Goal: Task Accomplishment & Management: Complete application form

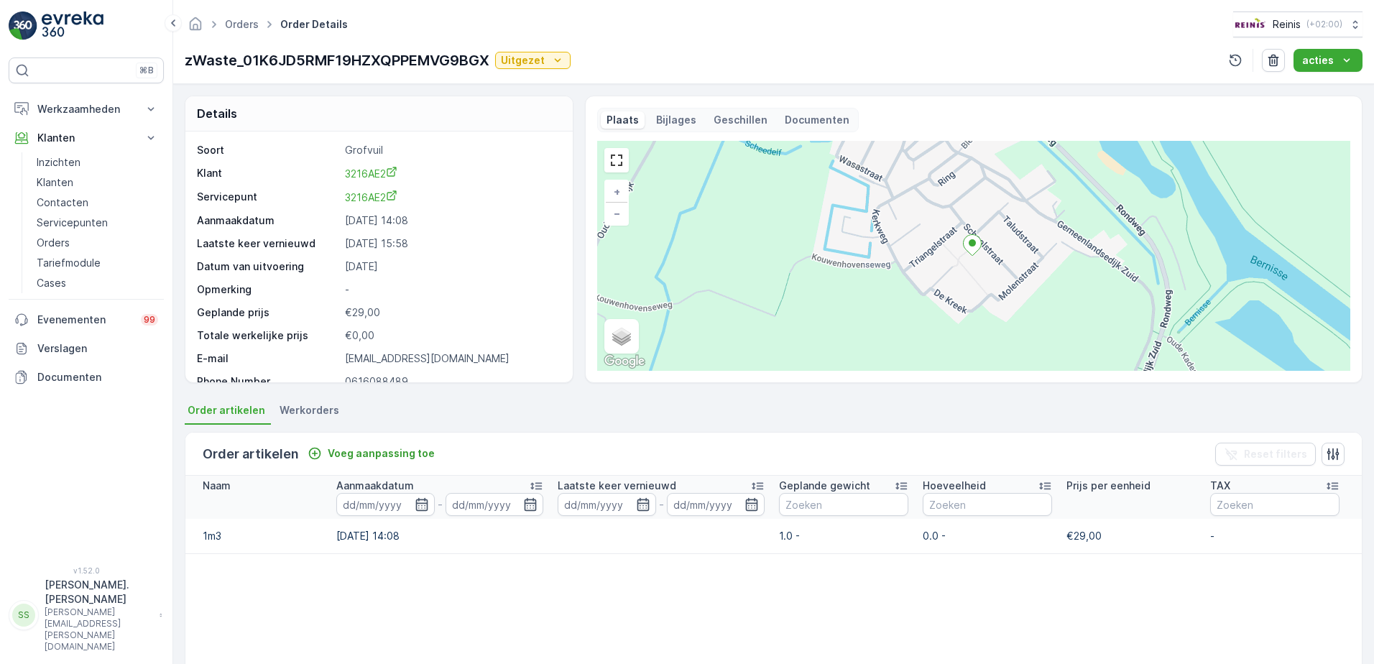
scroll to position [18, 0]
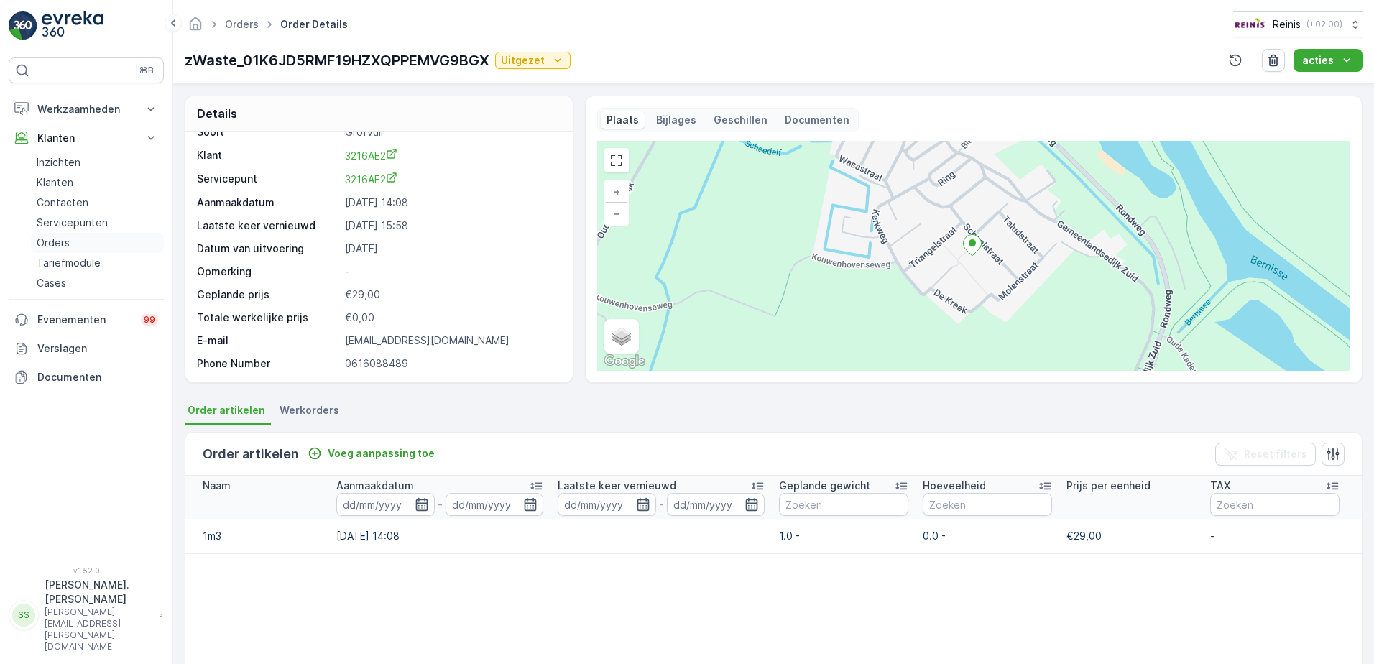
click at [60, 241] on p "Orders" at bounding box center [53, 243] width 33 height 14
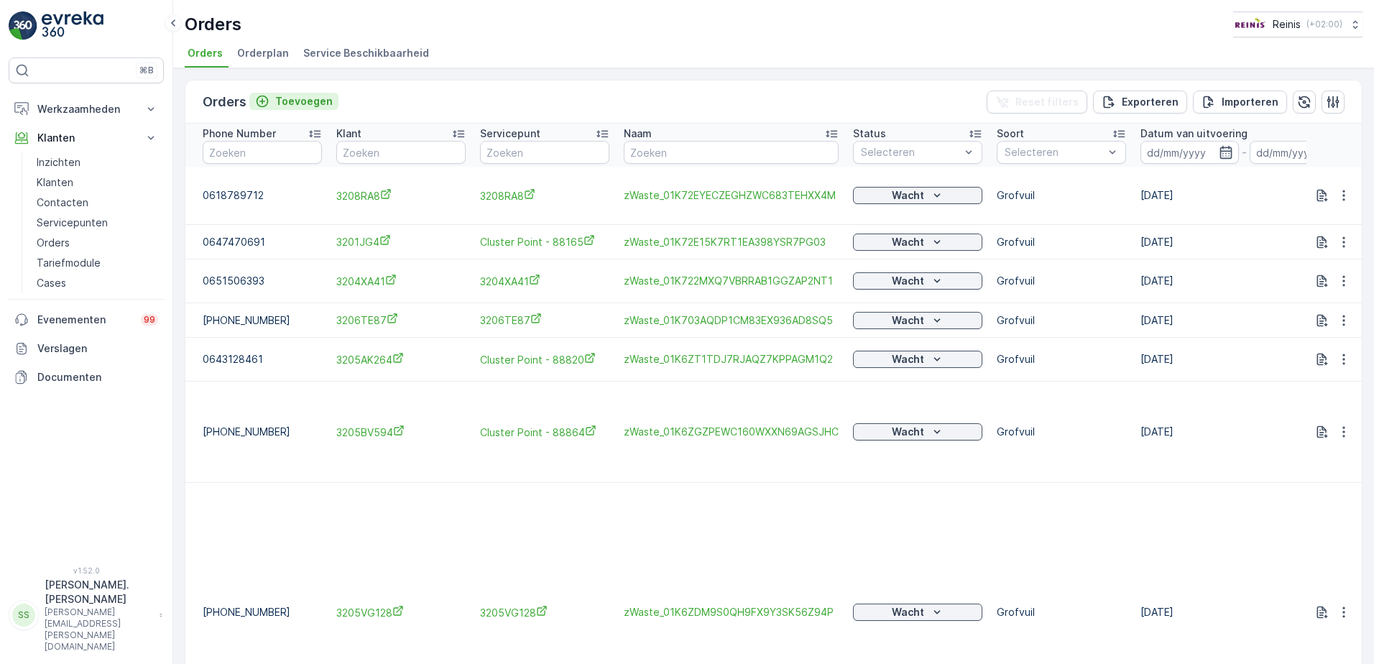
click at [300, 103] on p "Toevoegen" at bounding box center [303, 101] width 57 height 14
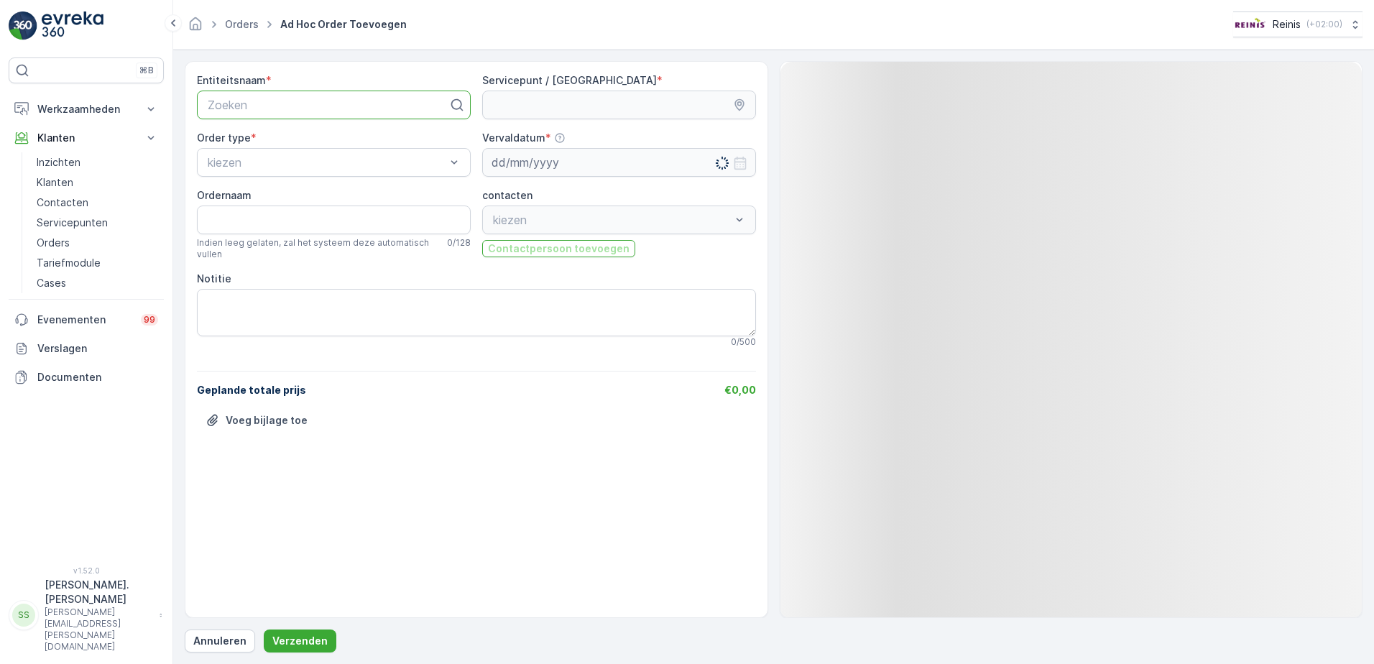
click at [288, 102] on div at bounding box center [328, 104] width 244 height 13
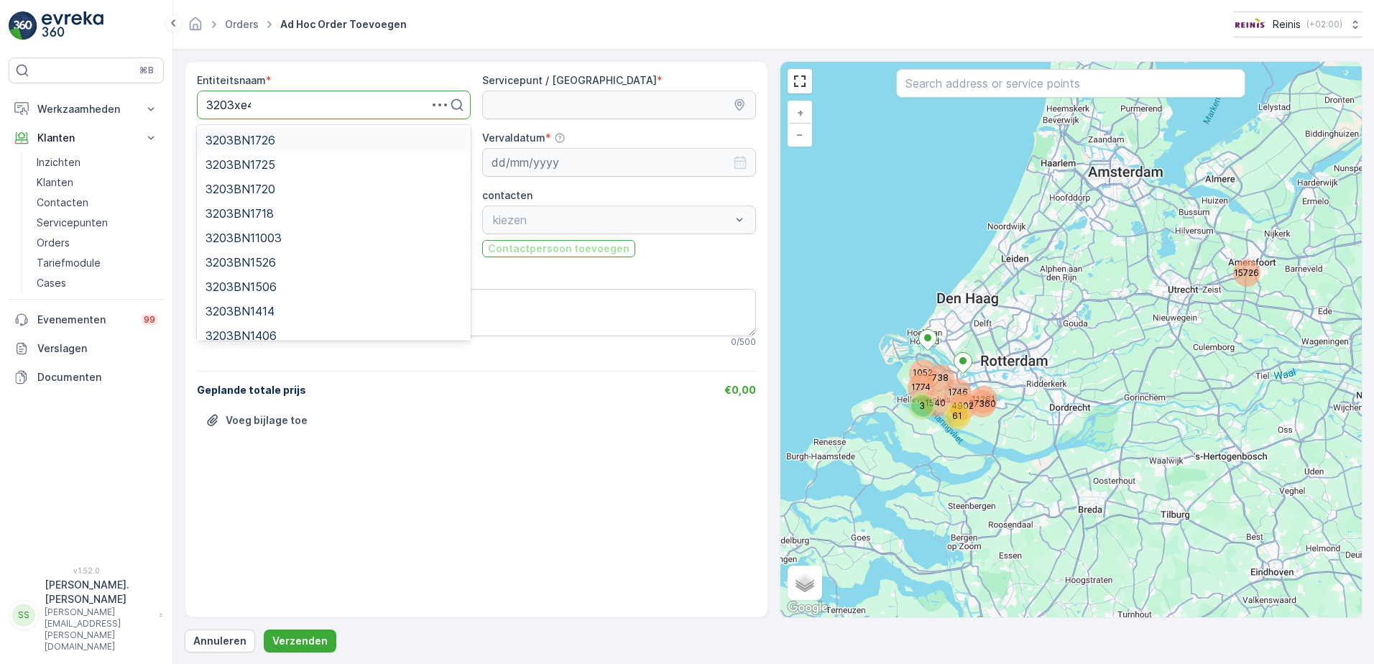
type input "3203xe4a"
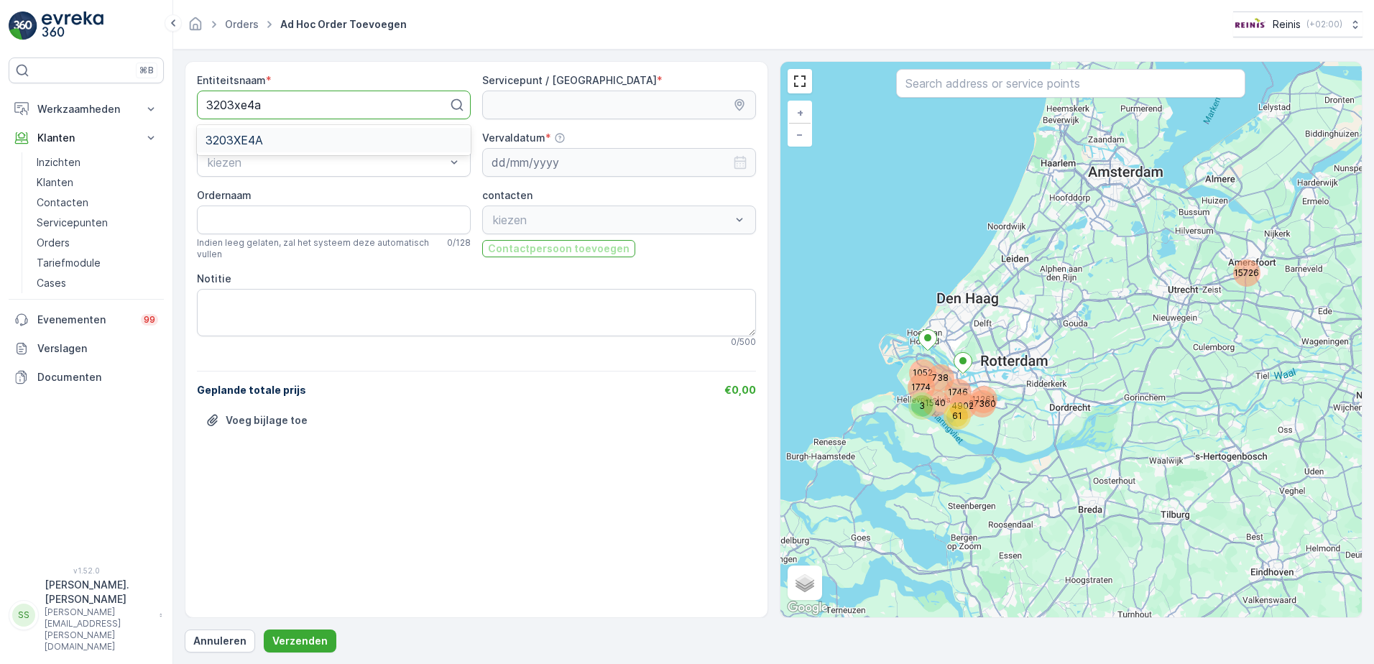
drag, startPoint x: 248, startPoint y: 143, endPoint x: 538, endPoint y: 114, distance: 291.1
click at [241, 144] on span "3203XE4A" at bounding box center [234, 140] width 57 height 13
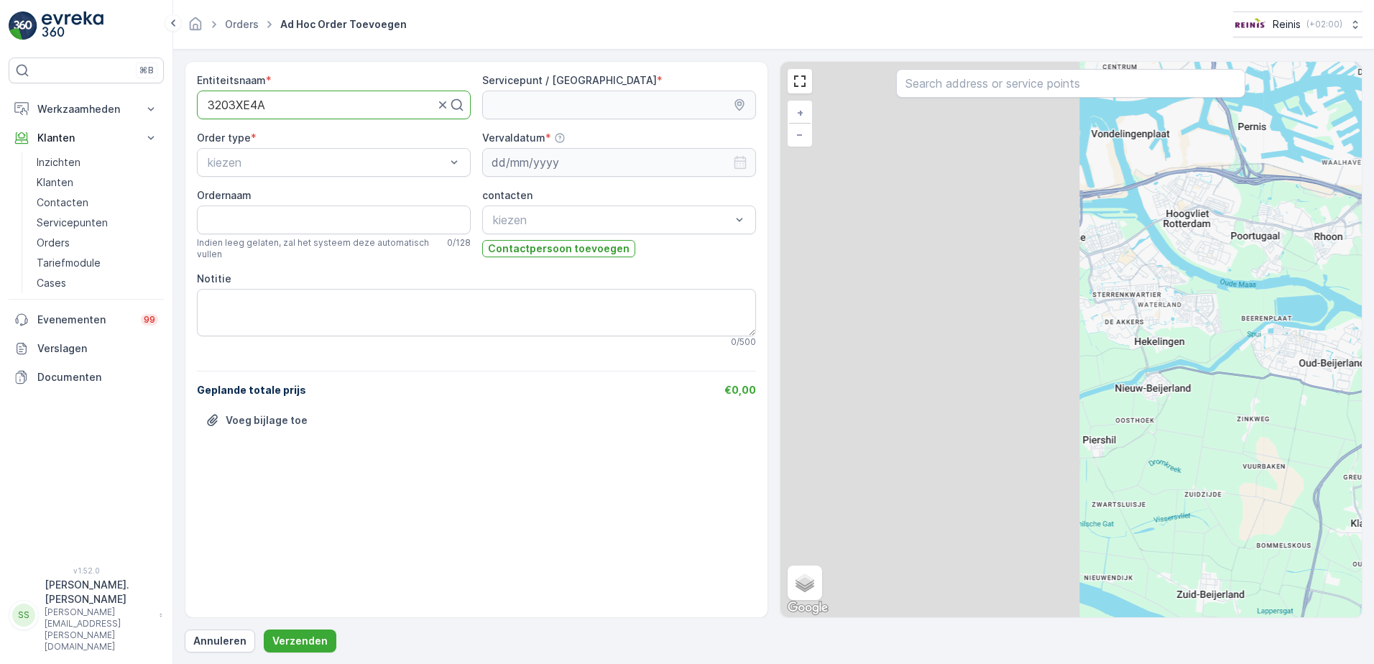
drag, startPoint x: 977, startPoint y: 335, endPoint x: 1136, endPoint y: 342, distance: 159.0
click at [1293, 374] on div "+ − Satelliet stappenplan Terrein Hybride Leaflet Sneltoetsen Kaartgegevens Kaa…" at bounding box center [1071, 339] width 582 height 555
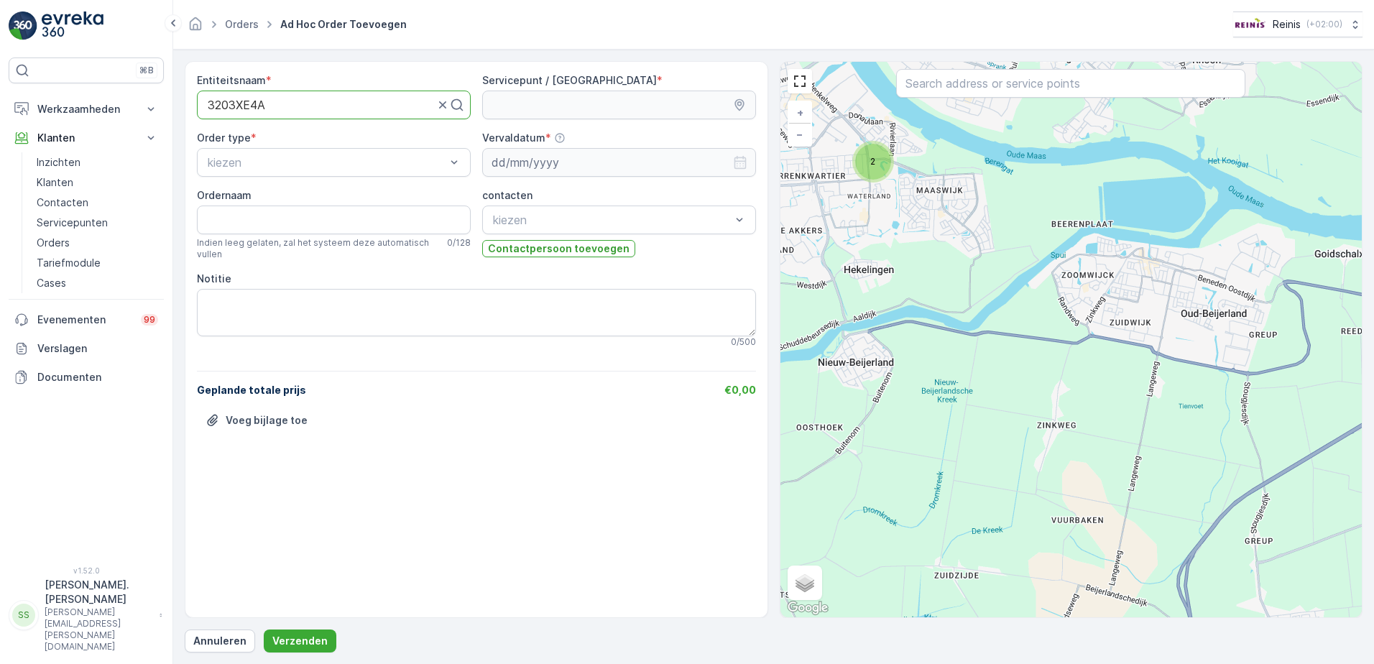
click at [870, 155] on div "2" at bounding box center [873, 162] width 36 height 36
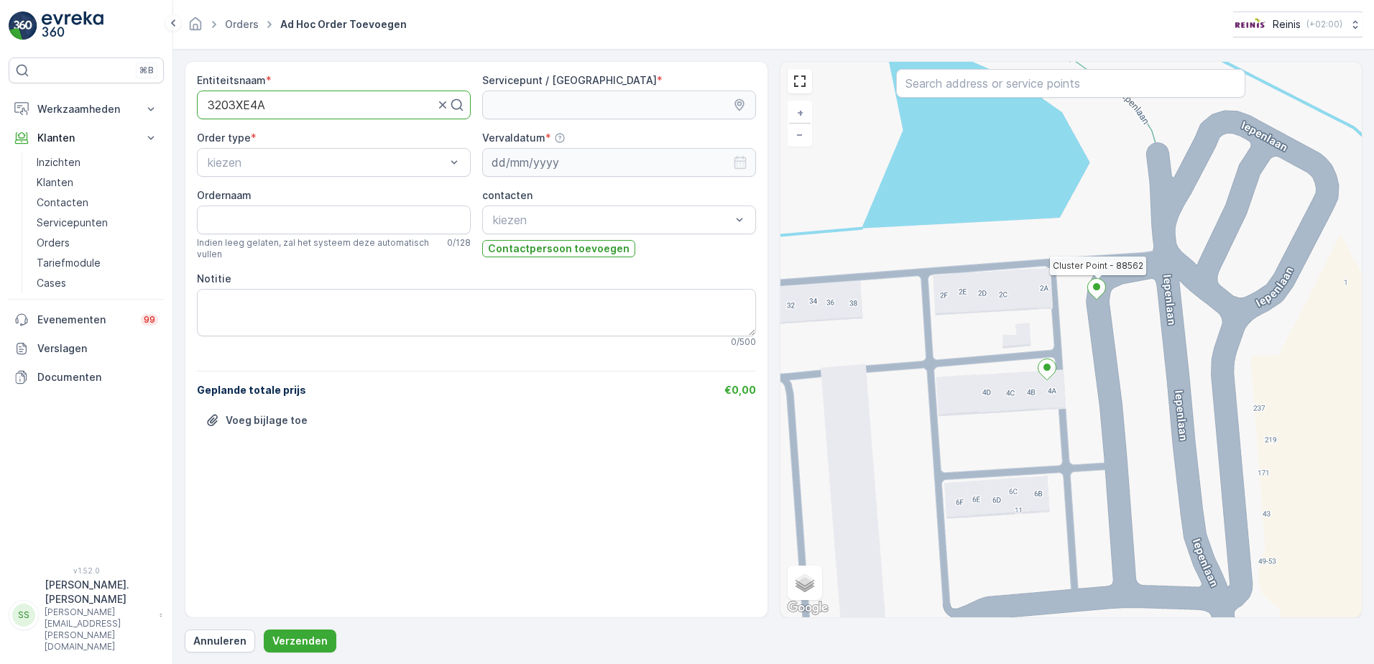
click at [1100, 290] on icon at bounding box center [1096, 289] width 18 height 21
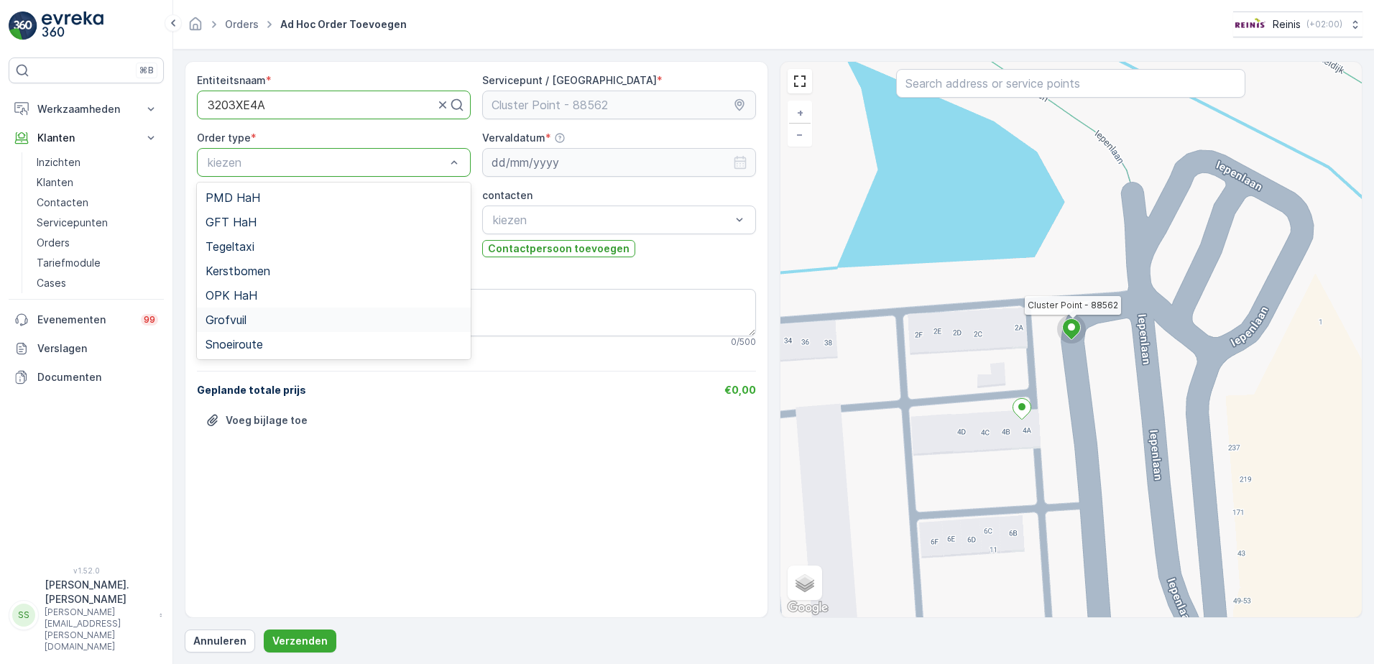
click at [253, 310] on div "Grofvuil" at bounding box center [334, 320] width 274 height 24
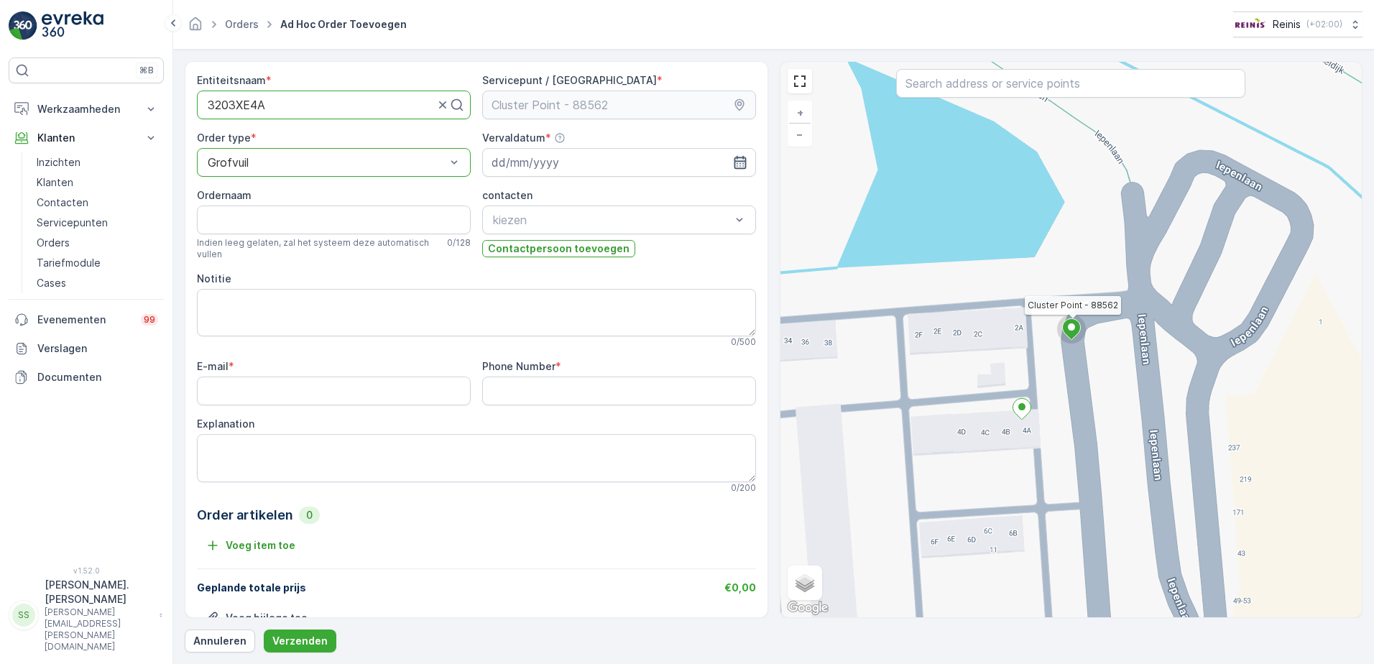
click at [734, 161] on icon "button" at bounding box center [740, 162] width 12 height 13
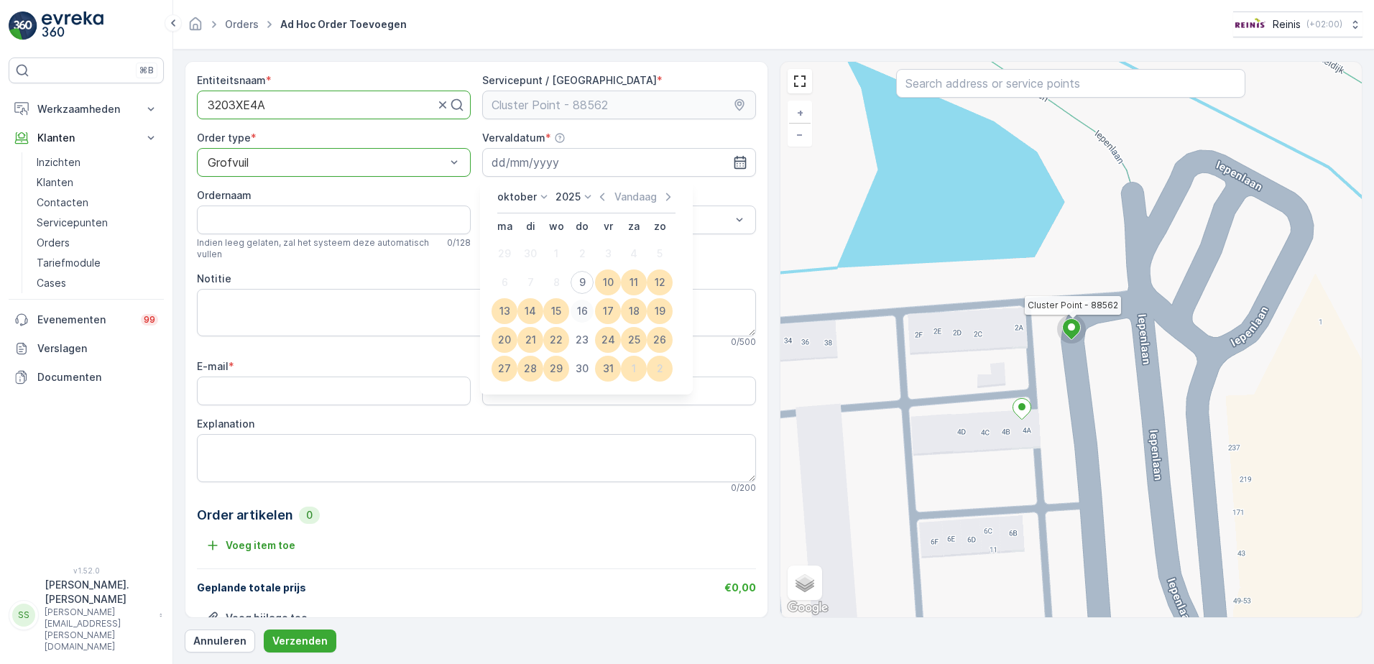
click at [584, 311] on div "16" at bounding box center [582, 311] width 23 height 23
type input "[DATE]"
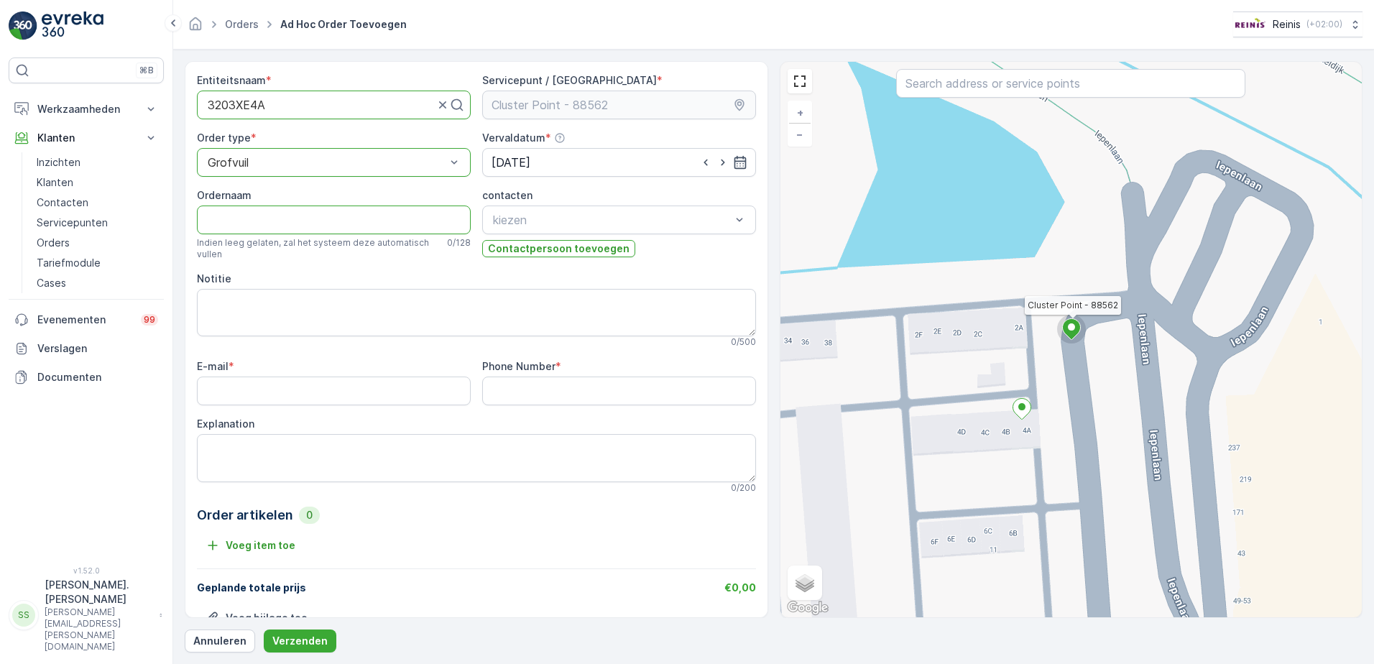
click at [243, 224] on input "Ordernaam" at bounding box center [334, 220] width 274 height 29
type input "[STREET_ADDRESS]"
click at [241, 305] on textarea "Notitie" at bounding box center [476, 309] width 559 height 47
type textarea "houtwerk van een schuttingen"
click at [239, 450] on textarea "Explanation" at bounding box center [476, 454] width 559 height 47
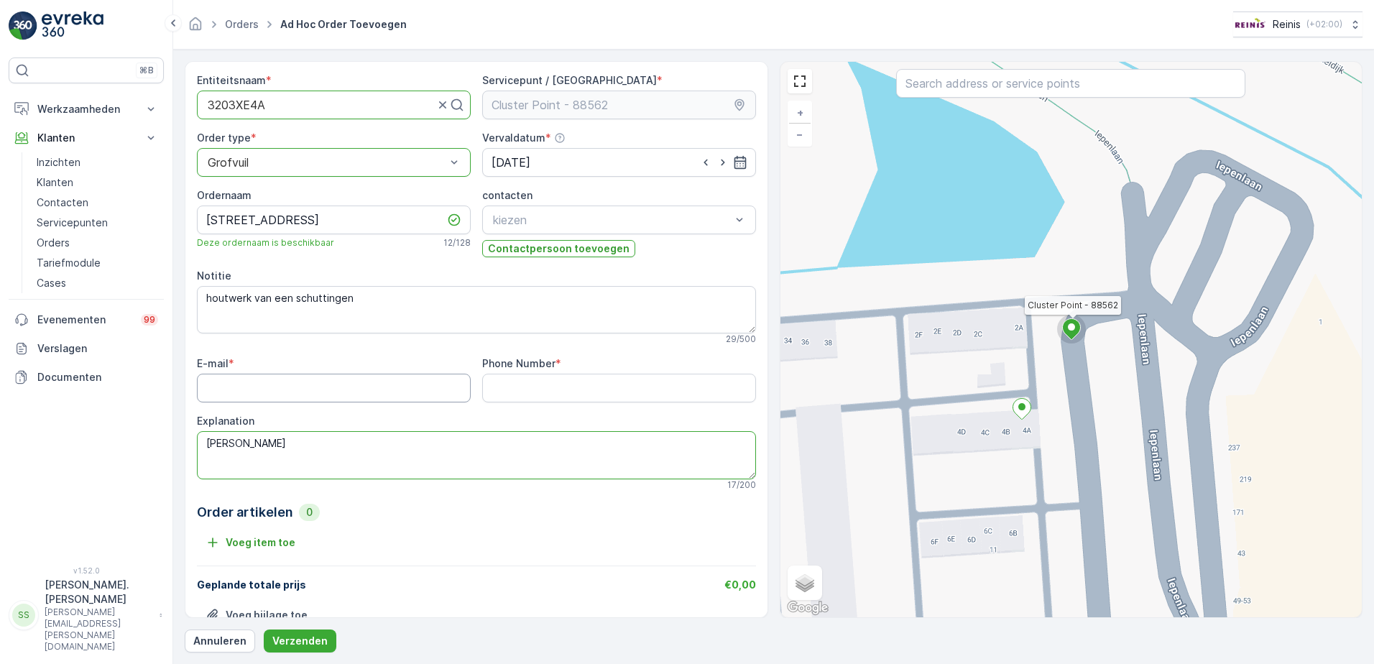
type textarea "[PERSON_NAME]"
click at [264, 392] on input "E-mail" at bounding box center [334, 388] width 274 height 29
type input "[PERSON_NAME][EMAIL_ADDRESS][DOMAIN_NAME]"
click at [532, 387] on Number "Phone Number" at bounding box center [619, 388] width 274 height 29
type Number "0681337524"
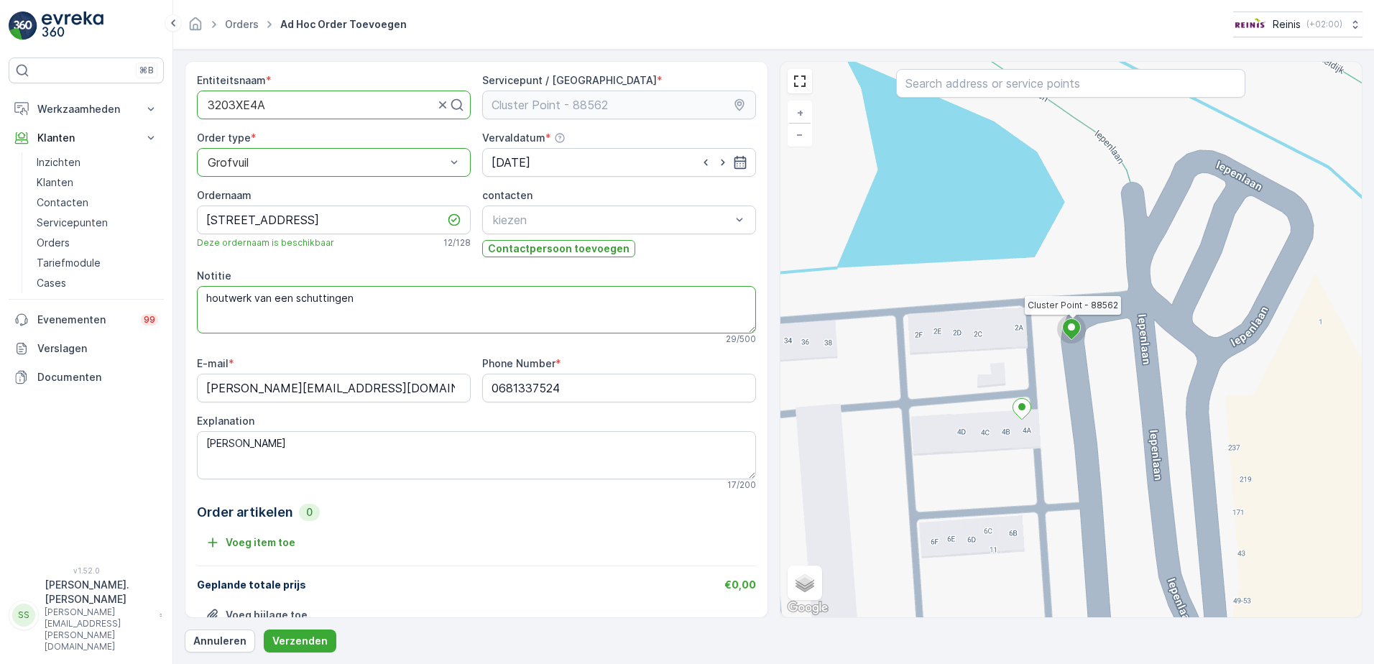
click at [365, 300] on textarea "houtwerk van een schuttingen" at bounding box center [476, 309] width 559 height 47
type textarea "houtwerk van een schuttingen"
click at [238, 441] on textarea "[PERSON_NAME]" at bounding box center [476, 454] width 559 height 47
type textarea "[PERSON_NAME]"
click at [382, 297] on textarea "houtwerk van een schuttingen" at bounding box center [476, 309] width 559 height 47
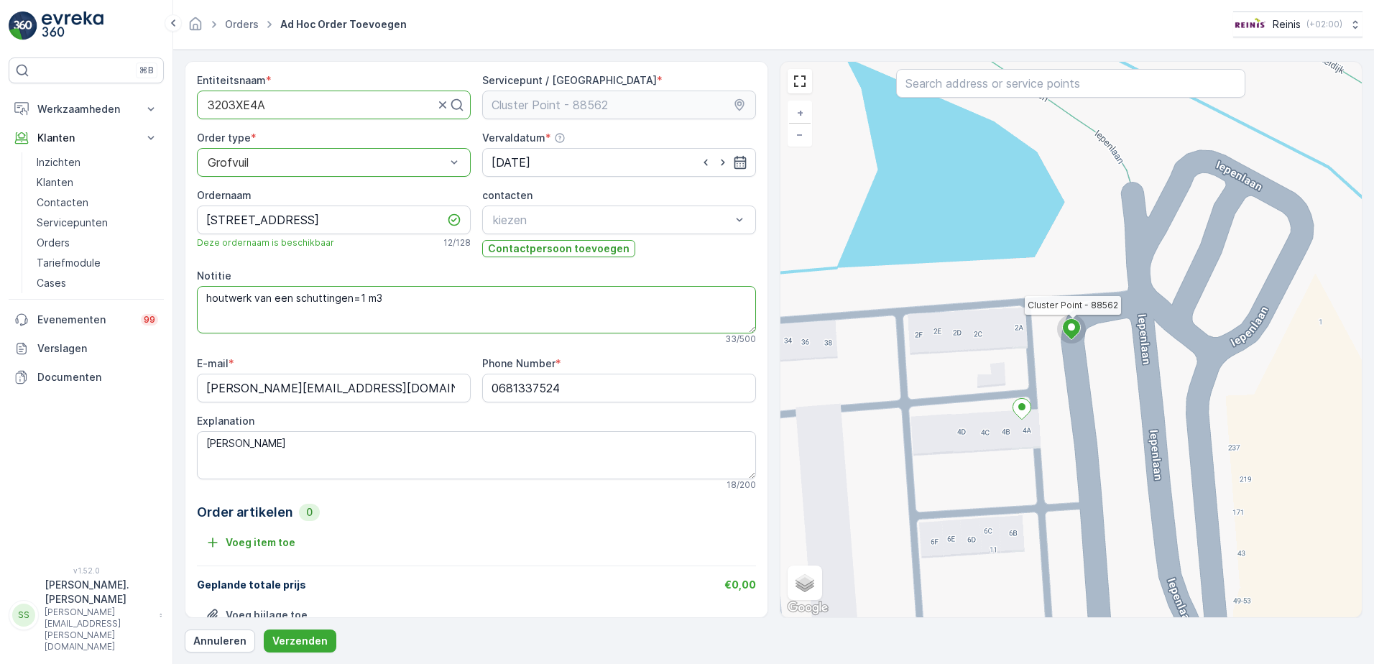
click at [292, 296] on textarea "houtwerk van een schuttingen=1 m3" at bounding box center [476, 309] width 559 height 47
type textarea "houtwerk van schuttingen=1 m3"
click at [305, 634] on p "Verzenden" at bounding box center [299, 641] width 55 height 14
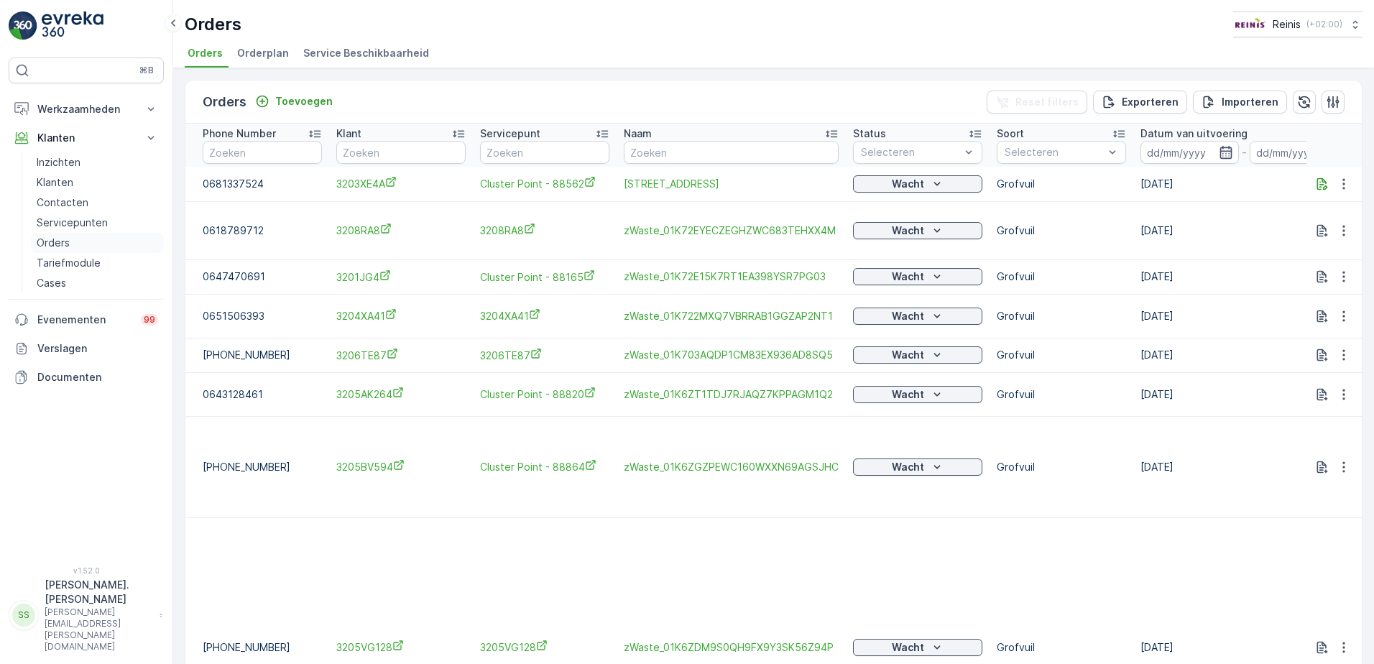
click at [55, 240] on p "Orders" at bounding box center [53, 243] width 33 height 14
drag, startPoint x: 1172, startPoint y: 149, endPoint x: 1162, endPoint y: 155, distance: 12.0
click at [1173, 149] on input at bounding box center [1189, 152] width 98 height 23
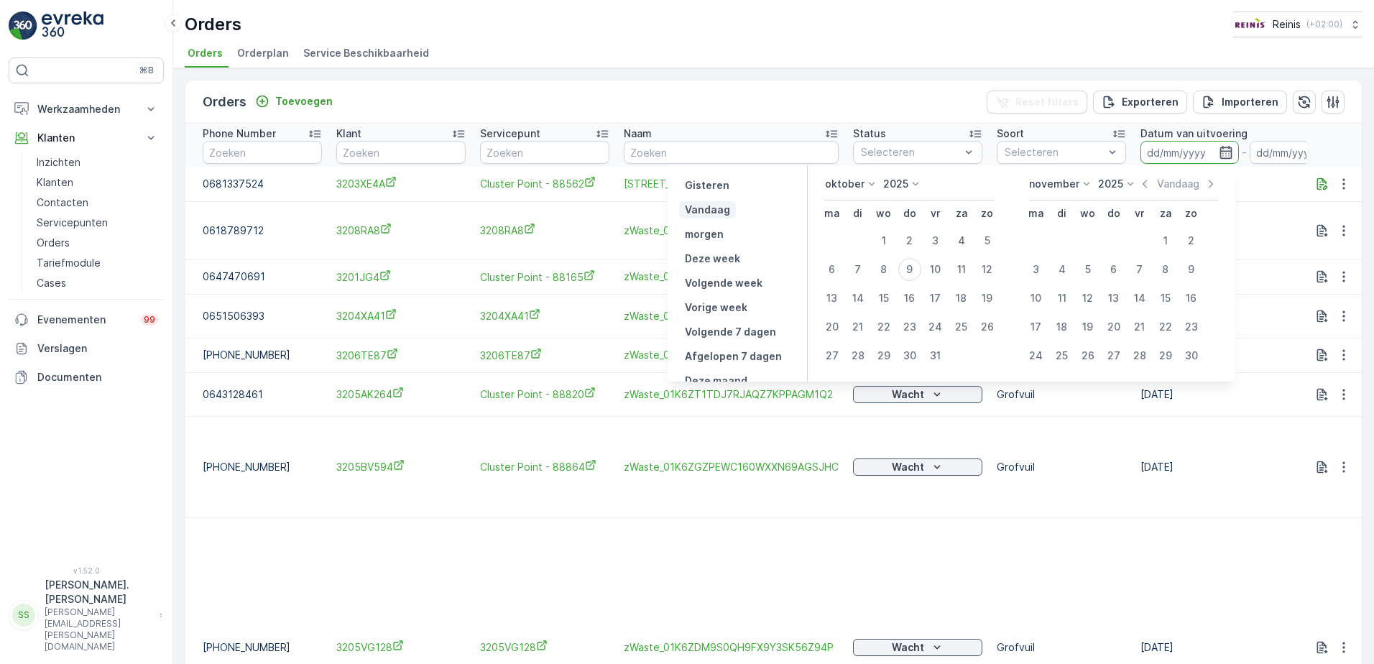
click at [714, 213] on p "Vandaag" at bounding box center [707, 210] width 45 height 14
type input "[DATE]"
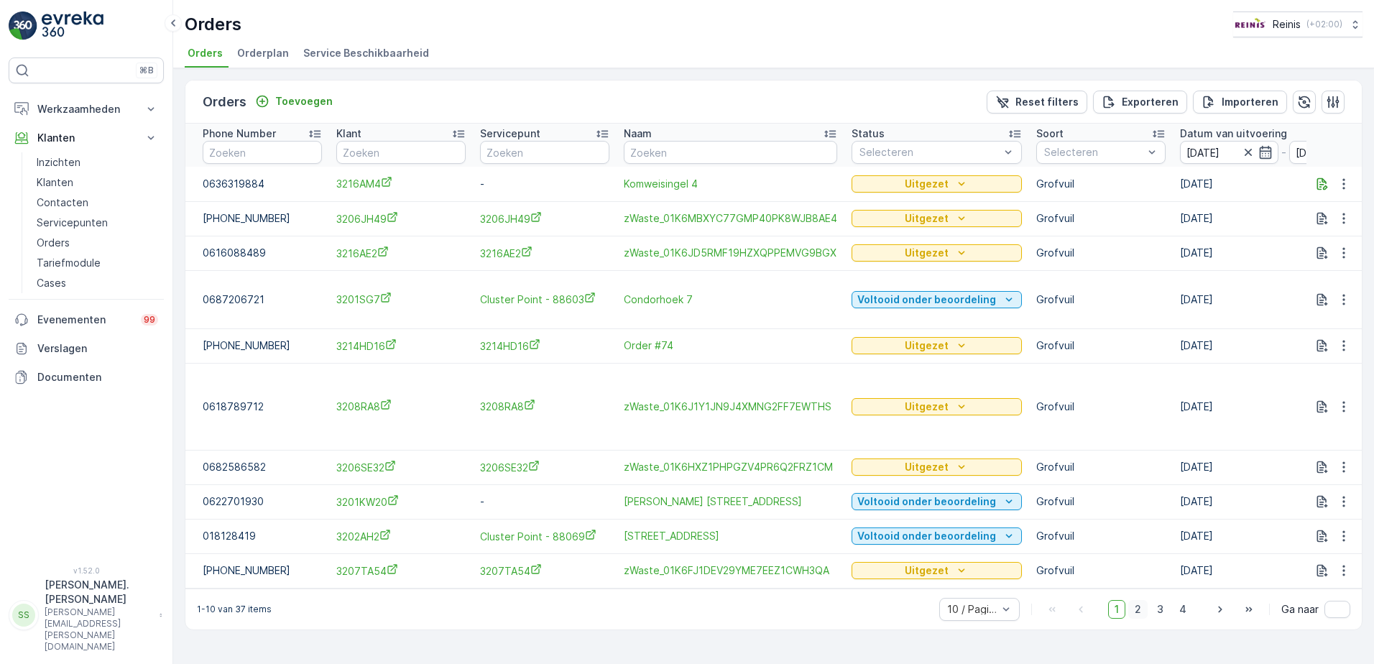
click at [1138, 602] on span "2" at bounding box center [1137, 609] width 19 height 19
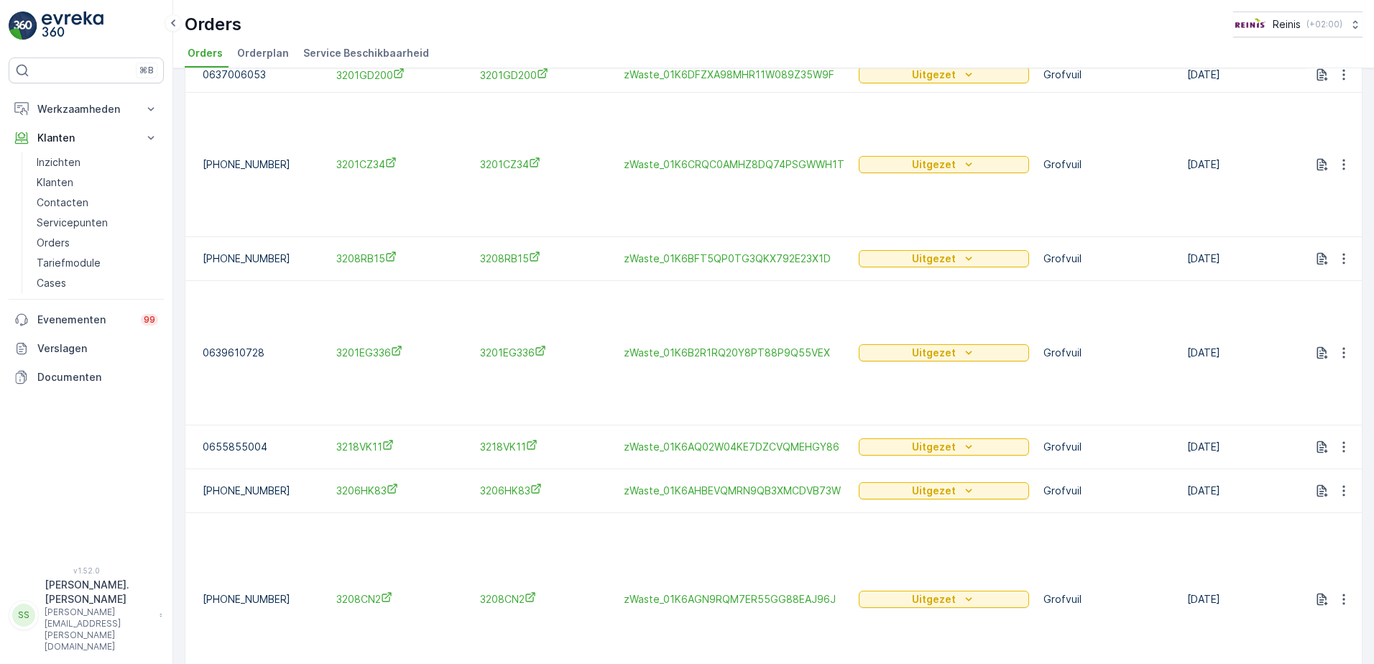
scroll to position [281, 0]
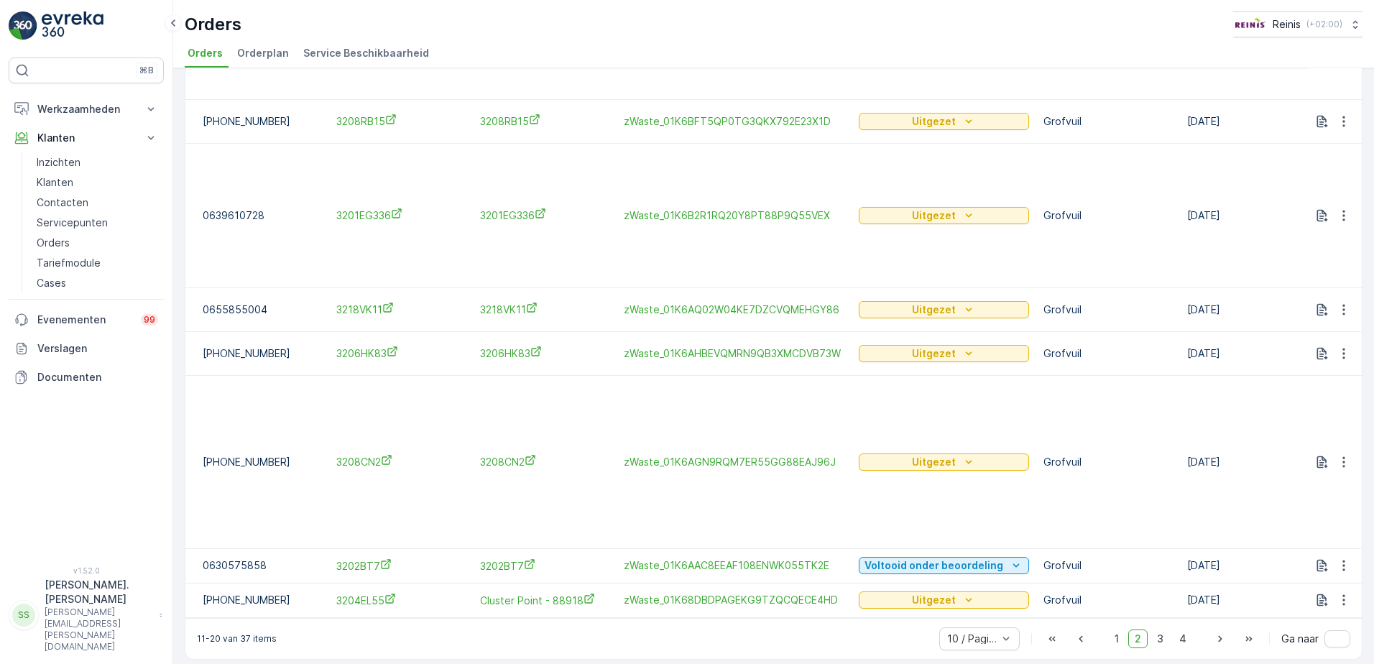
drag, startPoint x: 1155, startPoint y: 630, endPoint x: 741, endPoint y: 370, distance: 488.5
click at [1155, 630] on span "3" at bounding box center [1159, 639] width 19 height 19
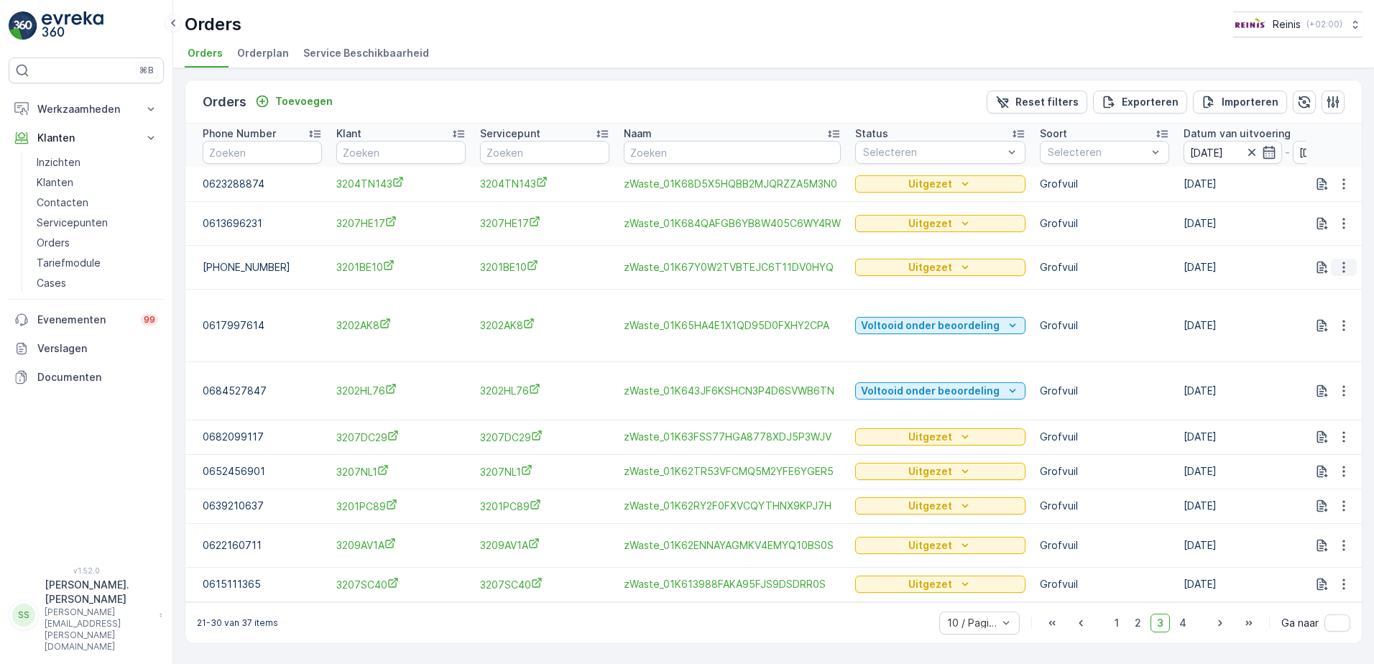
click at [1339, 260] on icon "button" at bounding box center [1344, 267] width 14 height 14
click at [1323, 276] on span "Toon meer details" at bounding box center [1296, 279] width 88 height 14
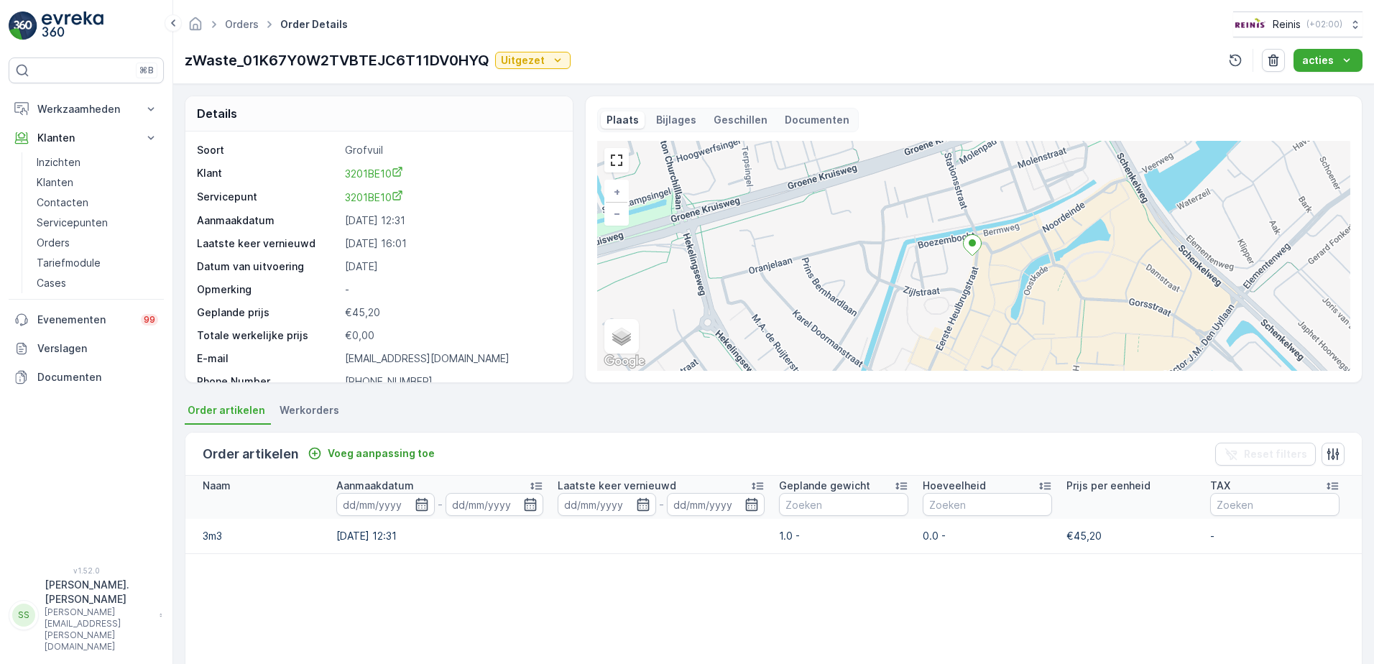
scroll to position [41, 0]
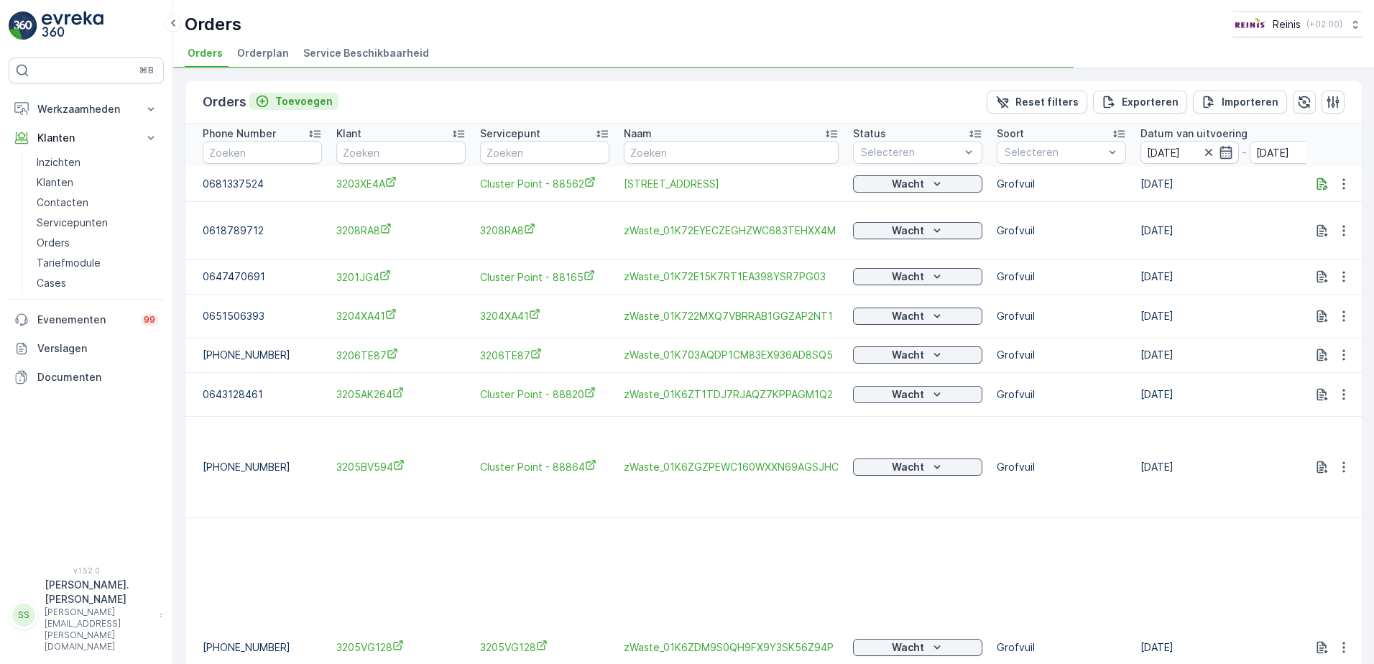
click at [288, 98] on p "Toevoegen" at bounding box center [303, 101] width 57 height 14
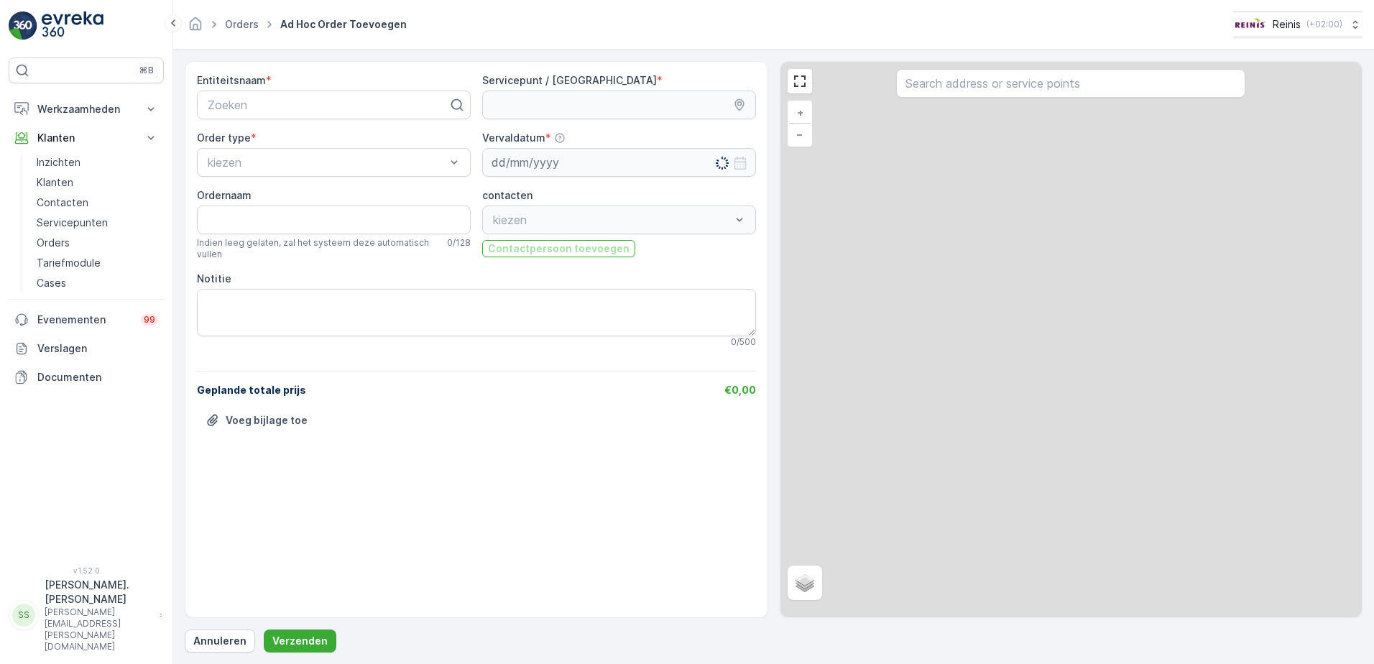
click at [288, 98] on div at bounding box center [328, 104] width 244 height 13
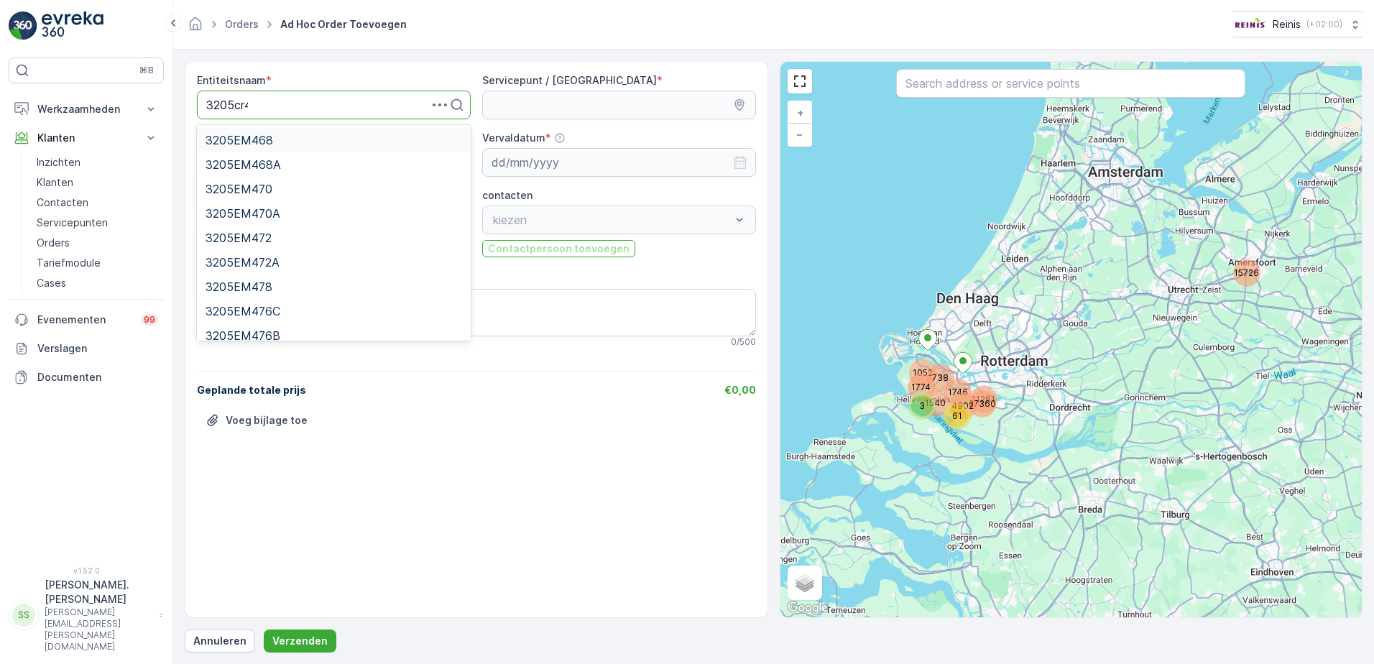
type input "3205cr410"
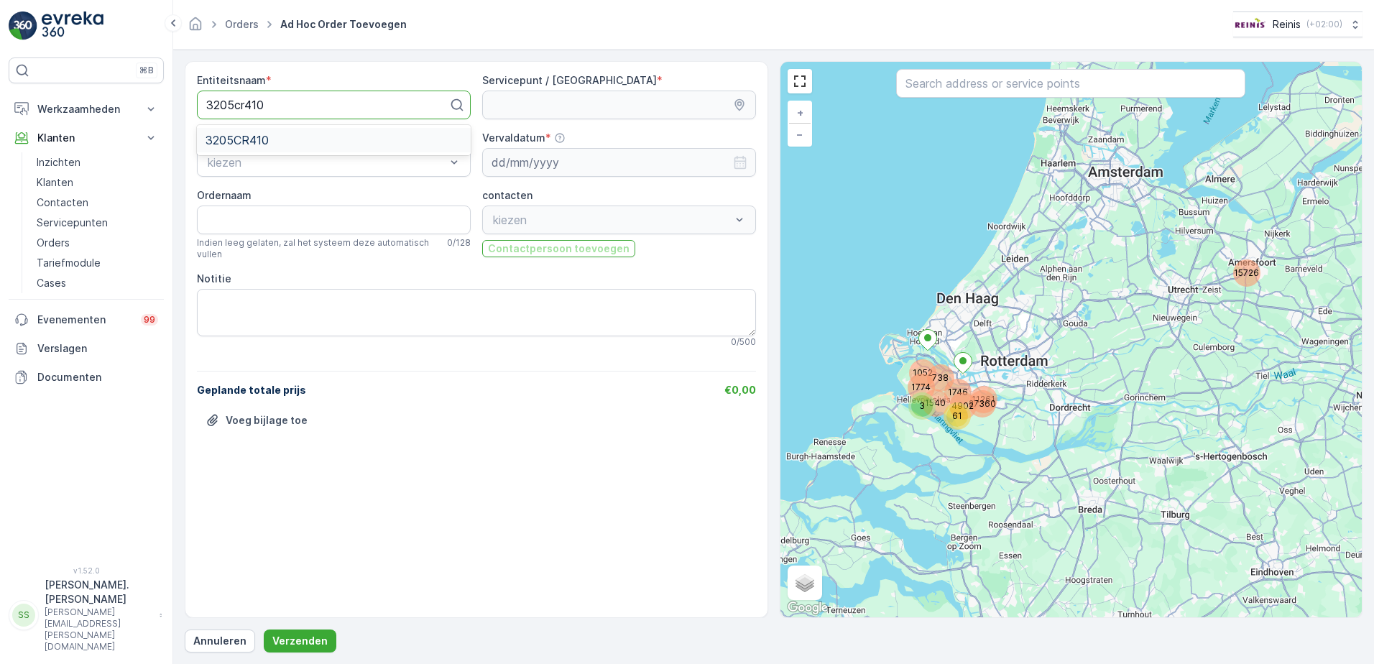
drag, startPoint x: 283, startPoint y: 134, endPoint x: 259, endPoint y: 214, distance: 84.1
click at [285, 134] on div "3205CR410" at bounding box center [334, 140] width 257 height 13
click at [259, 214] on input "Ordernaam" at bounding box center [334, 220] width 274 height 29
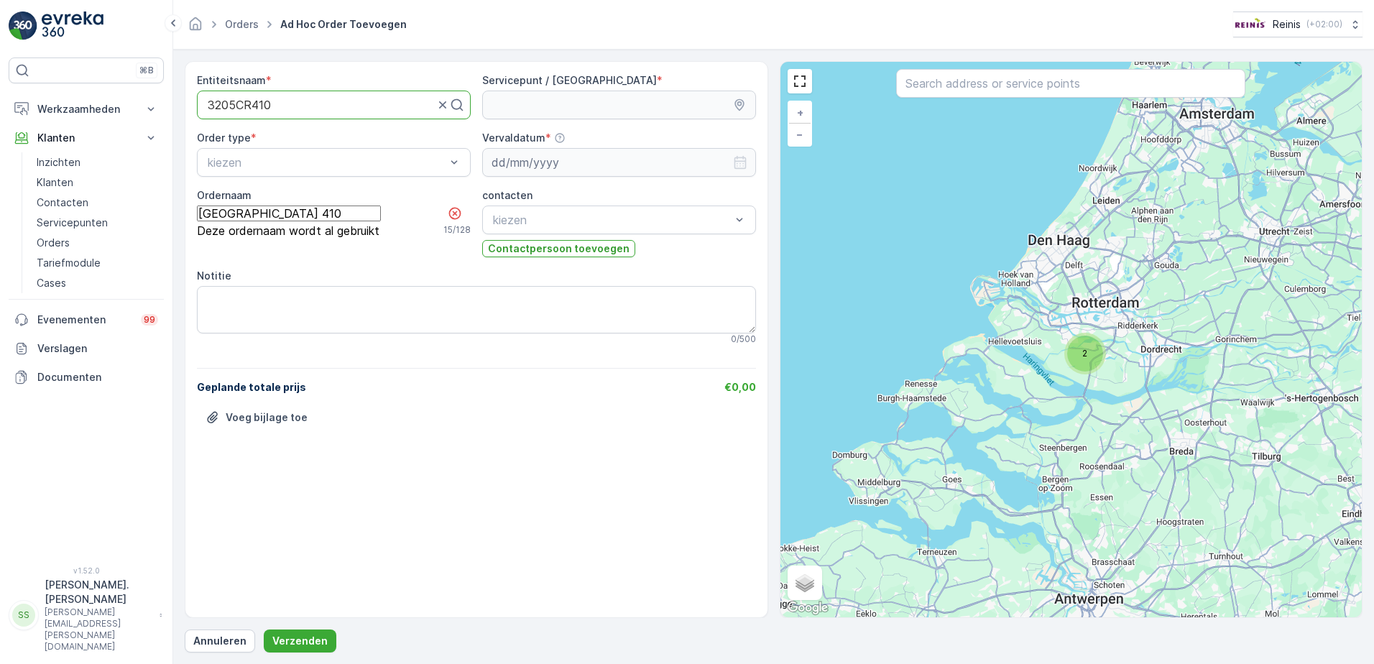
type input "[GEOGRAPHIC_DATA] 410"
click at [329, 213] on input "[GEOGRAPHIC_DATA] 410" at bounding box center [289, 214] width 184 height 16
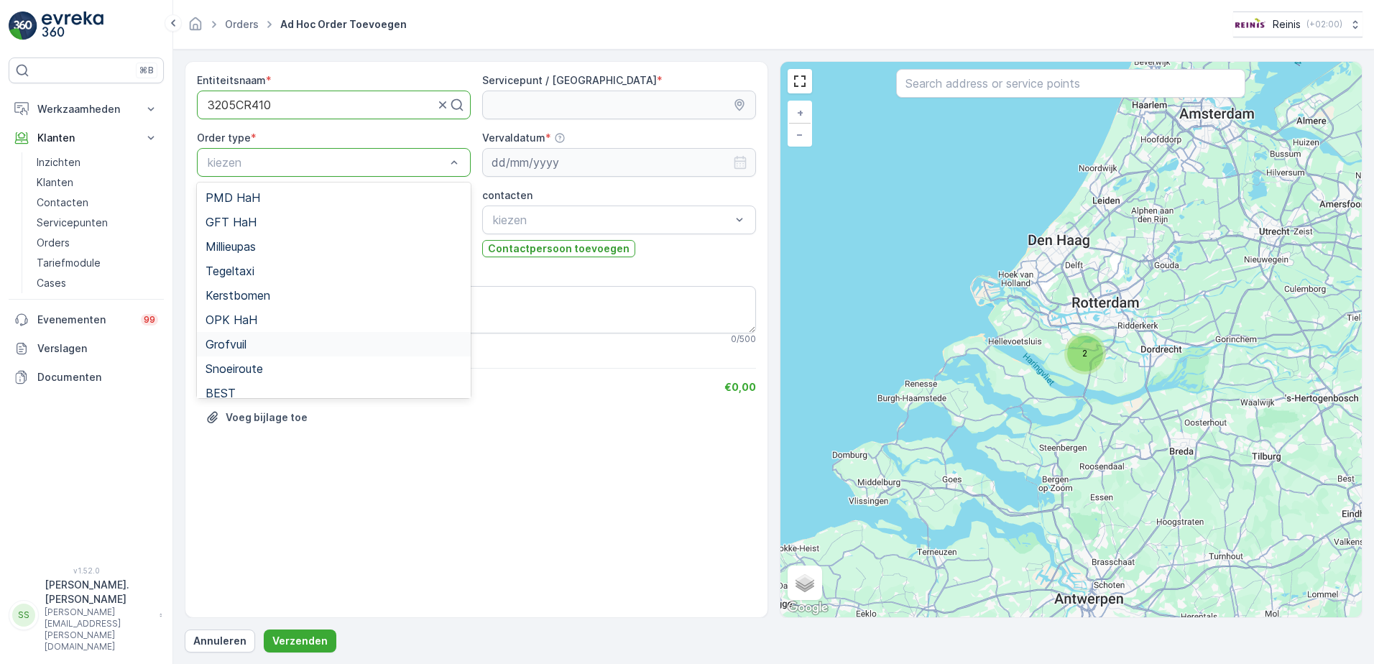
click at [249, 345] on div "Grofvuil" at bounding box center [334, 344] width 257 height 13
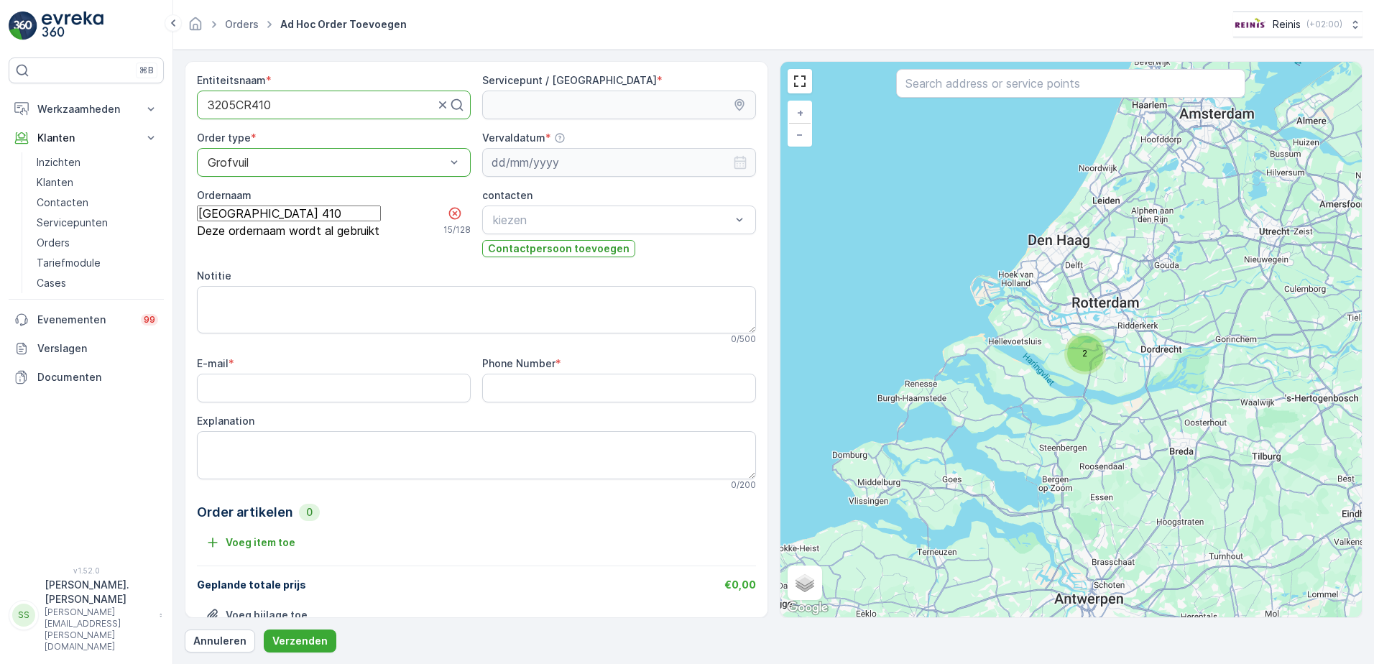
click at [320, 217] on input "[GEOGRAPHIC_DATA] 410" at bounding box center [289, 214] width 184 height 16
drag, startPoint x: 318, startPoint y: 313, endPoint x: 290, endPoint y: 311, distance: 28.1
click at [317, 313] on textarea "Notitie" at bounding box center [476, 309] width 559 height 47
type textarea "[GEOGRAPHIC_DATA] 410"
drag, startPoint x: 305, startPoint y: 218, endPoint x: 296, endPoint y: 211, distance: 10.8
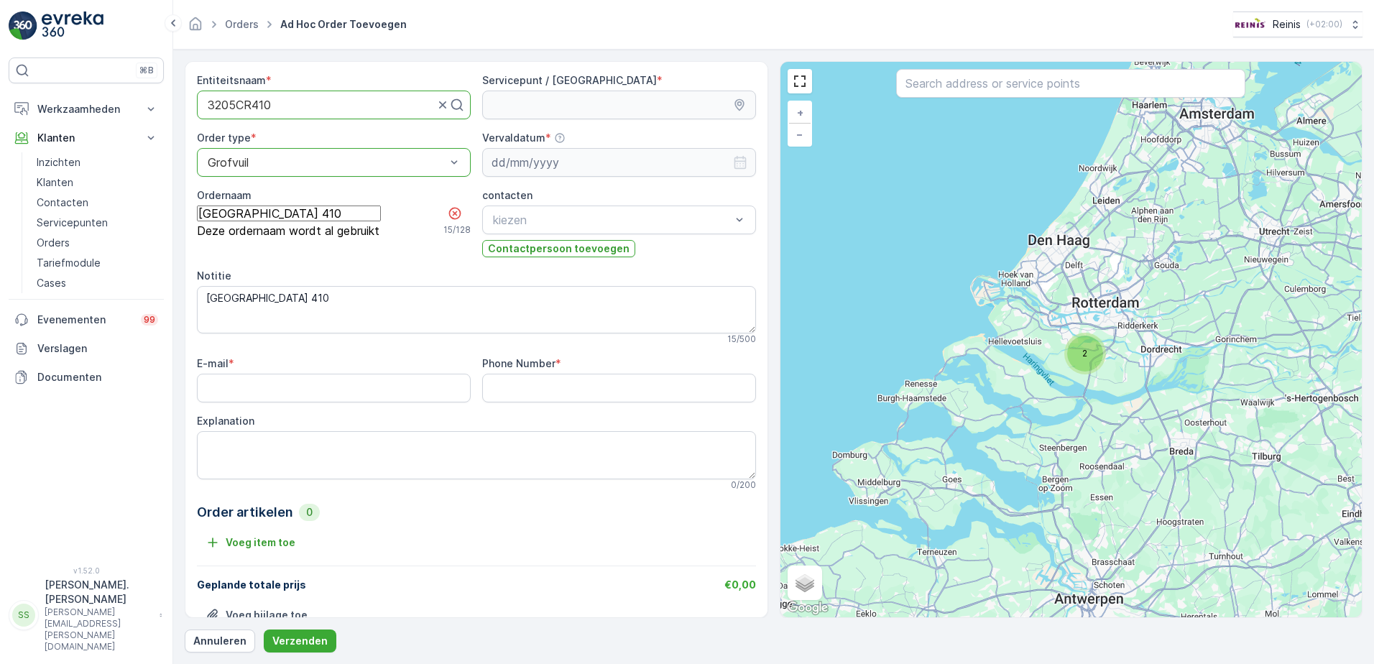
click at [299, 213] on input "[GEOGRAPHIC_DATA] 410" at bounding box center [289, 214] width 184 height 16
type input "S"
click at [356, 111] on div at bounding box center [320, 104] width 229 height 13
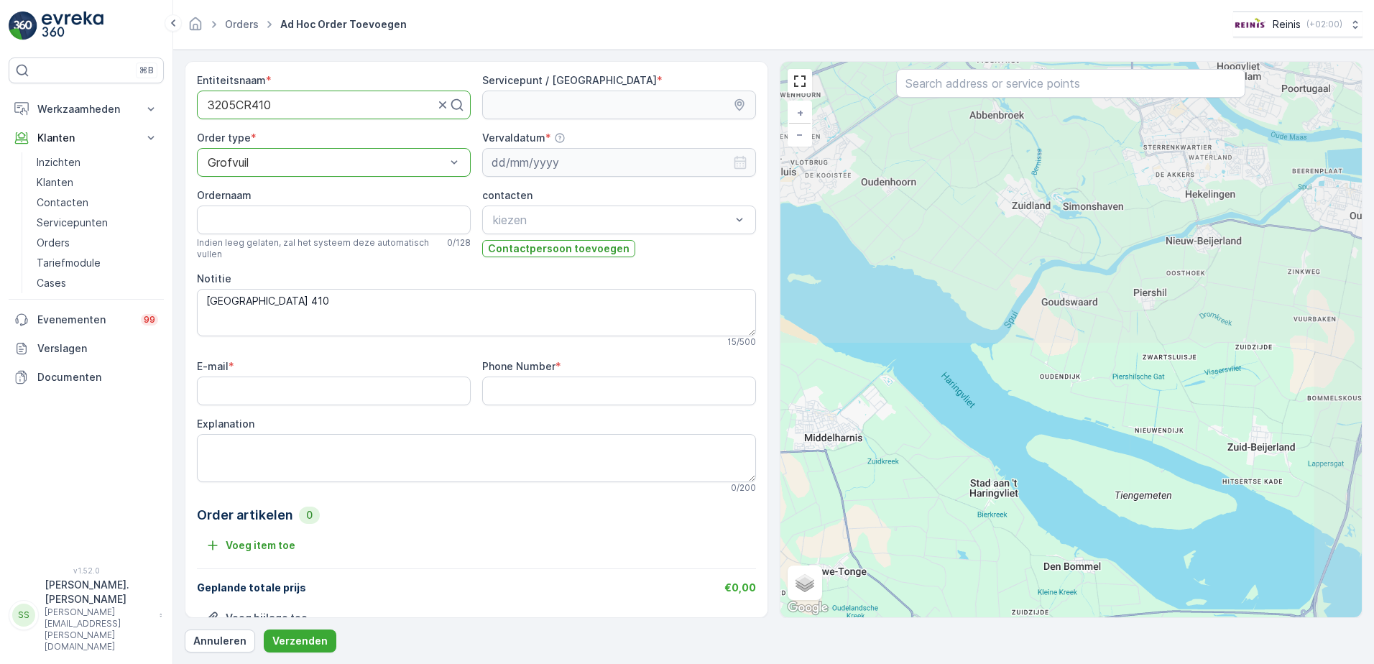
drag, startPoint x: 1167, startPoint y: 208, endPoint x: 1048, endPoint y: 612, distance: 421.1
click at [1048, 612] on div "+ − Satelliet stappenplan Terrein Hybride Leaflet Sneltoetsen Kaartgegevens Kaa…" at bounding box center [1071, 339] width 582 height 555
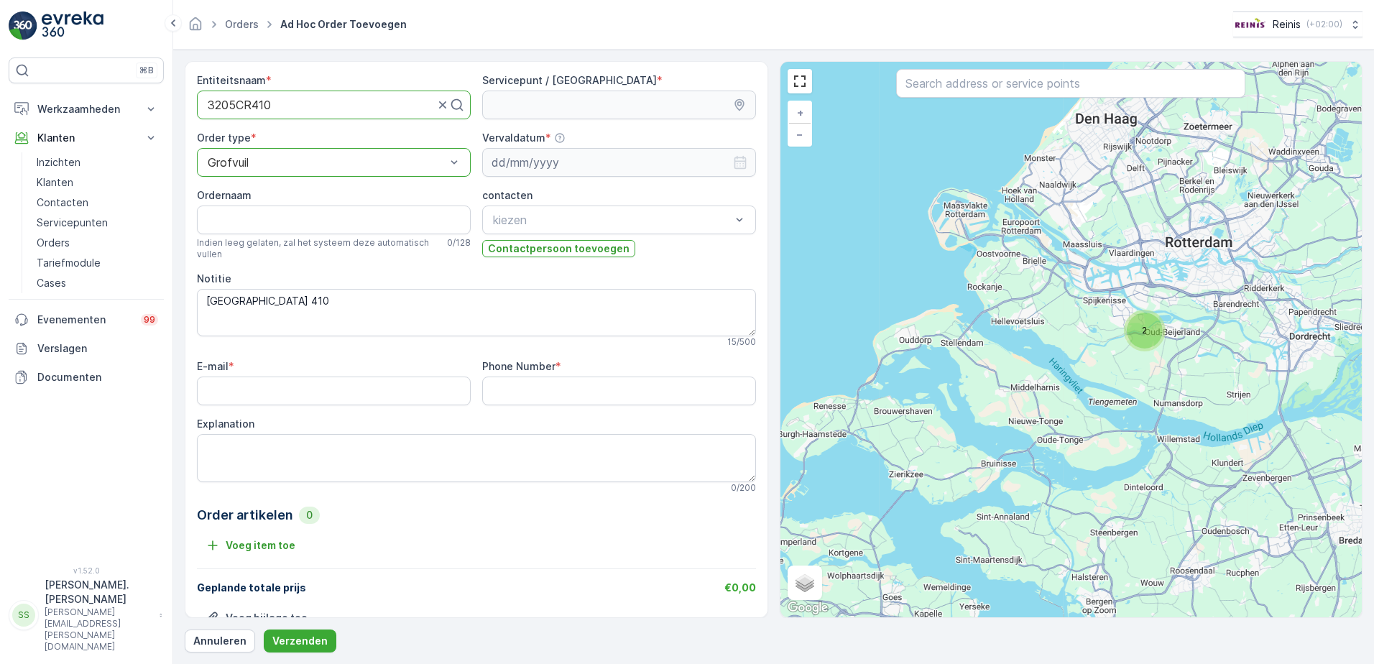
drag, startPoint x: 1259, startPoint y: 238, endPoint x: 1189, endPoint y: 272, distance: 78.1
click at [1189, 272] on div "2 + − Satelliet stappenplan Terrein Hybride Leaflet Sneltoetsen Kaartgegevens K…" at bounding box center [1071, 339] width 582 height 555
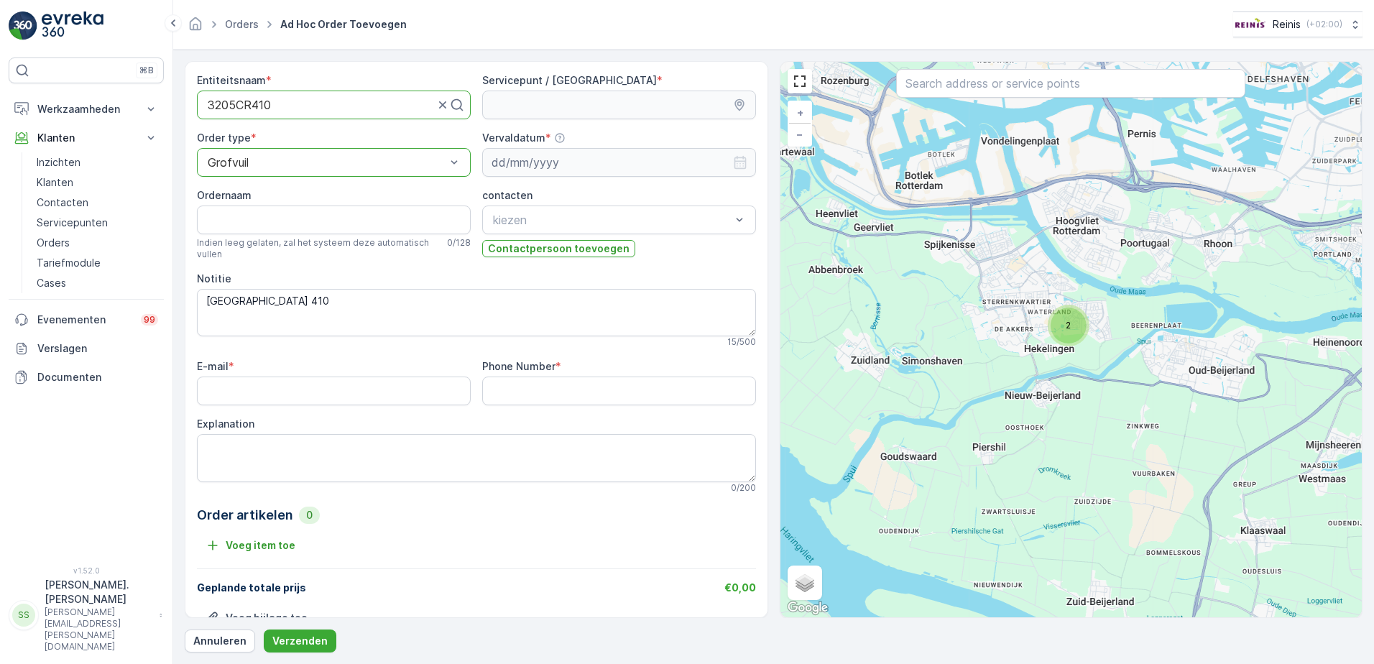
drag, startPoint x: 1120, startPoint y: 286, endPoint x: 1086, endPoint y: 348, distance: 70.4
click at [1099, 367] on div "2 + − Satelliet stappenplan Terrein Hybride Leaflet Sneltoetsen Kaartgegevens K…" at bounding box center [1071, 339] width 582 height 555
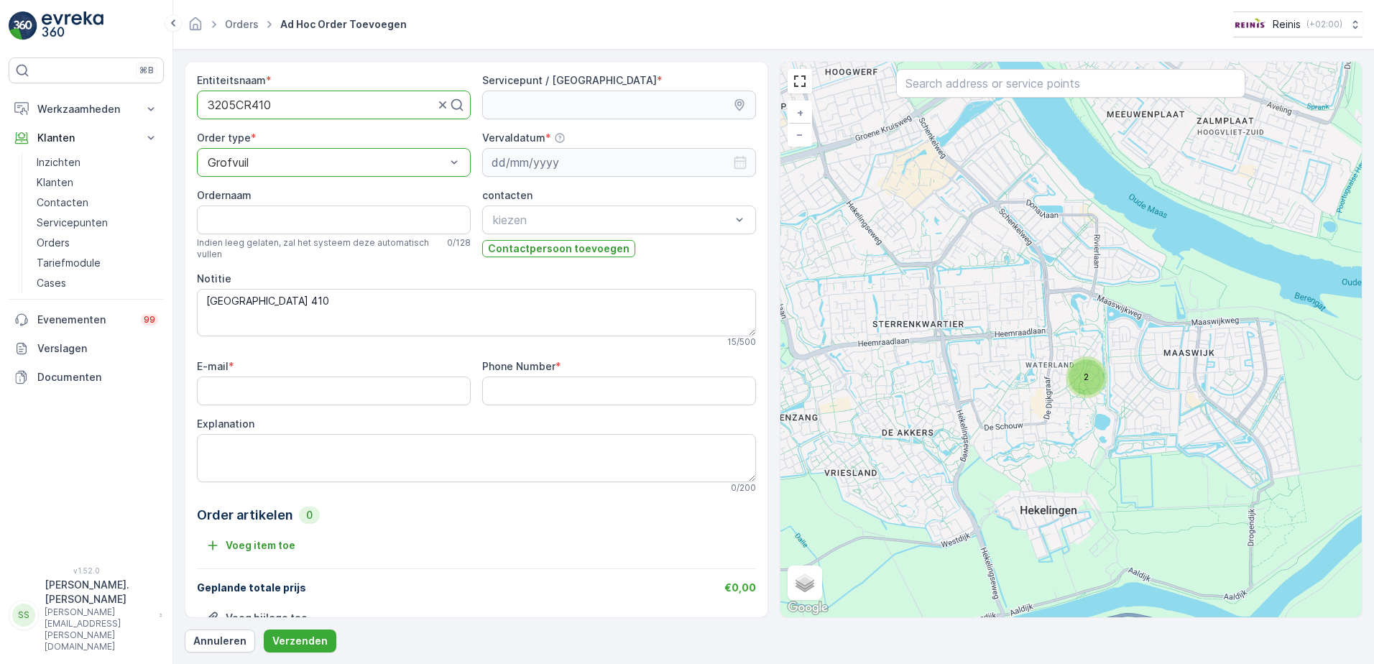
drag, startPoint x: 1028, startPoint y: 299, endPoint x: 1080, endPoint y: 397, distance: 111.2
click at [1080, 397] on div "2 + − Satelliet stappenplan Terrein Hybride Leaflet Sneltoetsen Kaartgegevens K…" at bounding box center [1071, 339] width 582 height 555
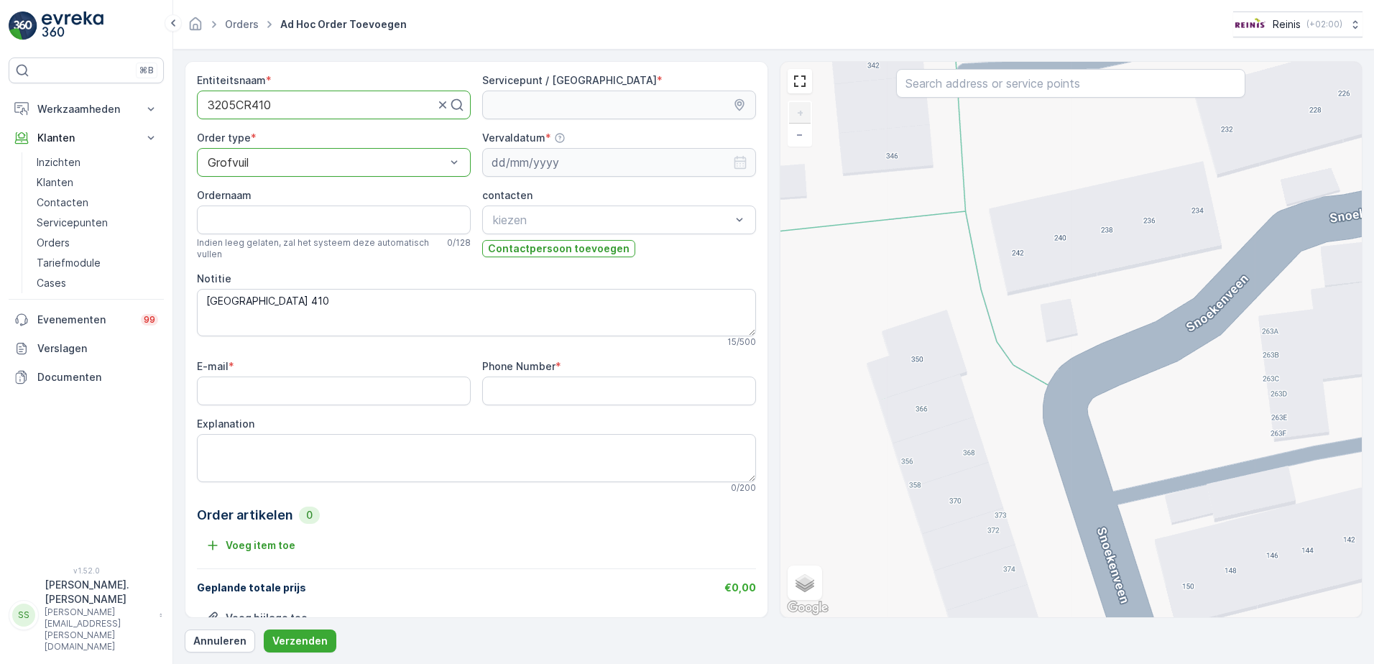
drag, startPoint x: 984, startPoint y: 300, endPoint x: 1046, endPoint y: 364, distance: 89.4
click at [1179, 505] on div "+ − Satelliet stappenplan Terrein Hybride Leaflet Sneltoetsen Kaartgegevens Kaa…" at bounding box center [1071, 339] width 582 height 555
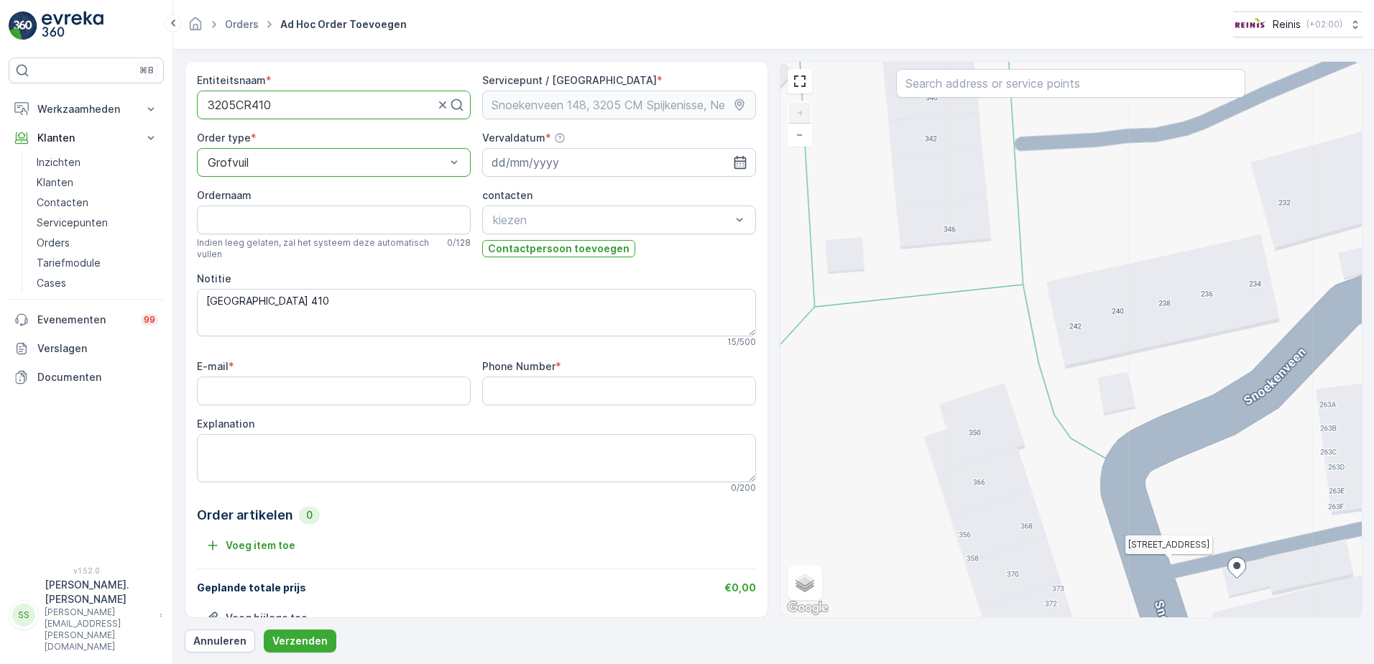
drag, startPoint x: 921, startPoint y: 259, endPoint x: 1076, endPoint y: 489, distance: 277.2
click at [1076, 489] on div "[STREET_ADDRESS] + − Satelliet stappenplan Terrein Hybride Leaflet Sneltoetsen …" at bounding box center [1071, 339] width 582 height 555
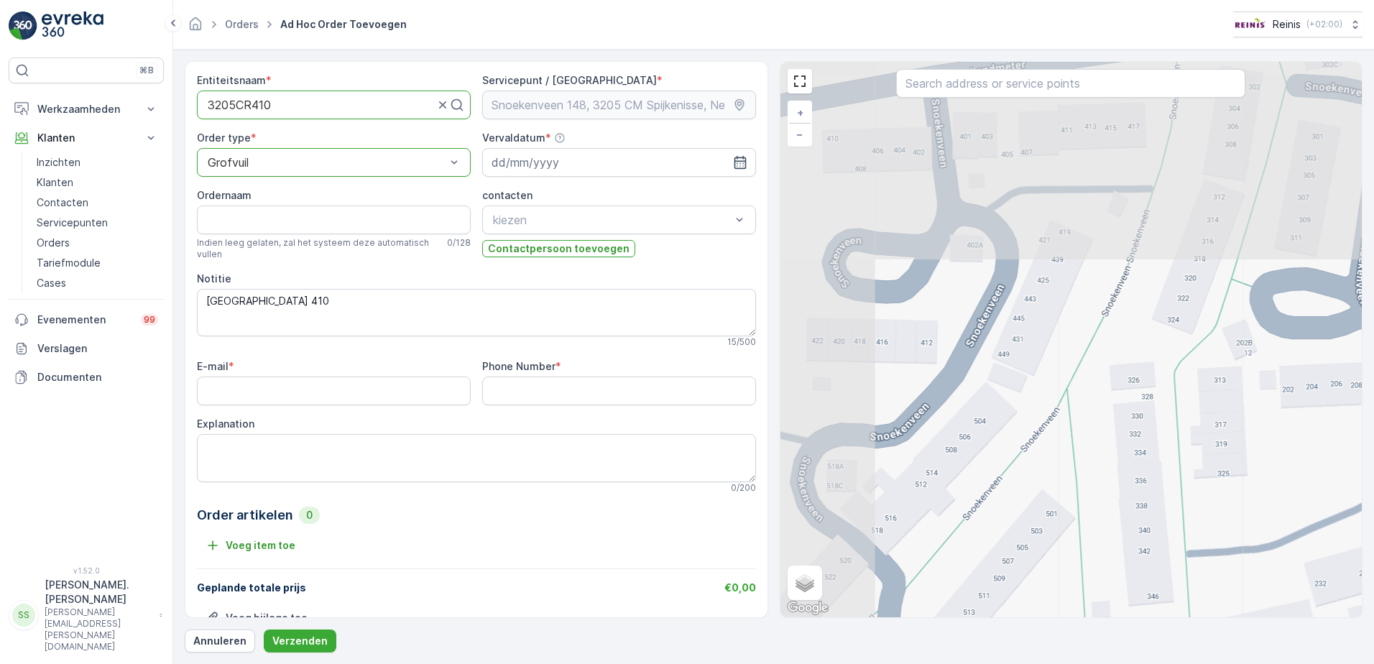
drag, startPoint x: 973, startPoint y: 258, endPoint x: 1109, endPoint y: 494, distance: 272.0
click at [1112, 495] on div "[STREET_ADDRESS] + − Satelliet stappenplan Terrein Hybride Leaflet Sneltoetsen …" at bounding box center [1071, 339] width 582 height 555
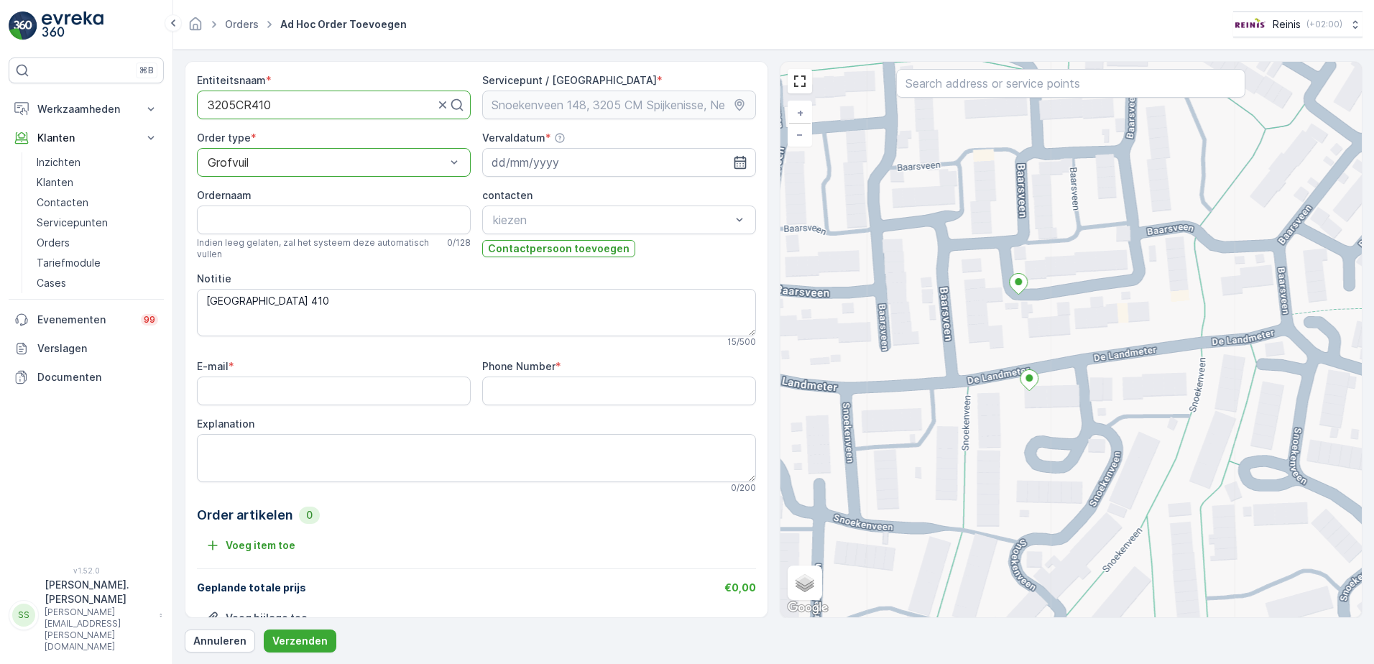
drag, startPoint x: 988, startPoint y: 356, endPoint x: 1048, endPoint y: 431, distance: 96.2
click at [1048, 431] on div "[STREET_ADDRESS] + − Satelliet stappenplan Terrein Hybride Leaflet Sneltoetsen …" at bounding box center [1071, 339] width 582 height 555
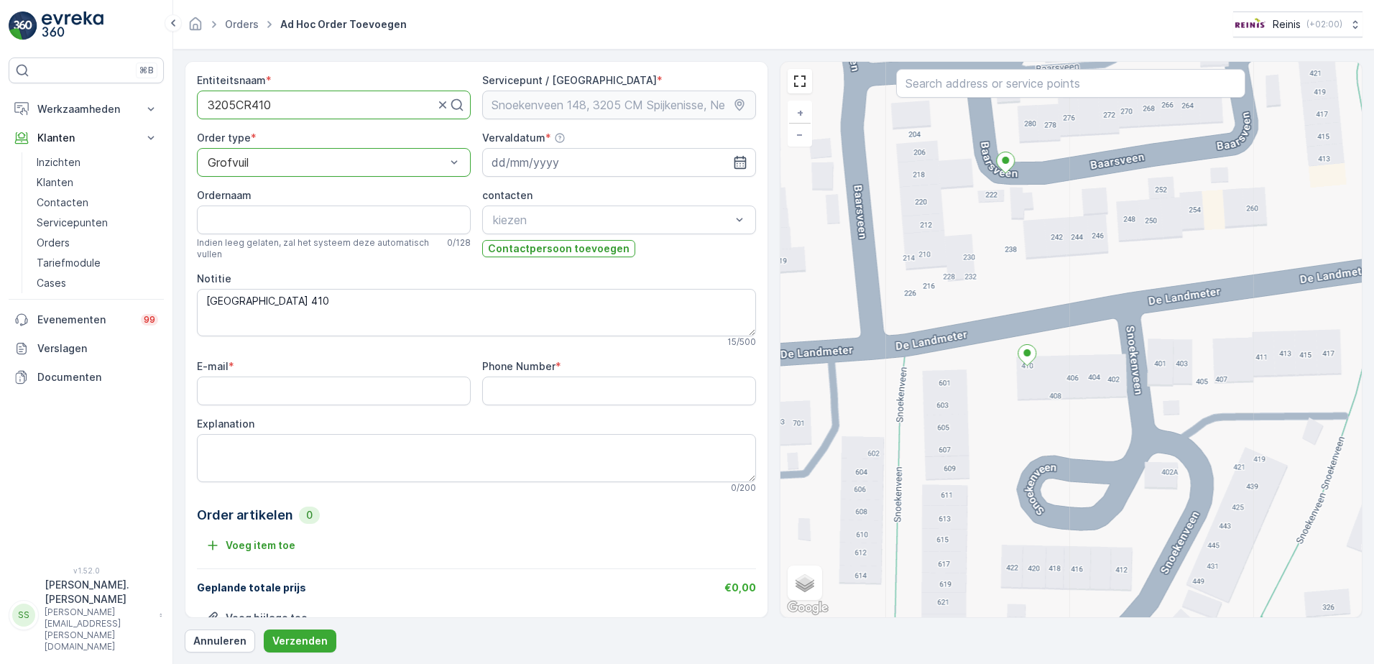
click at [1023, 333] on div "[STREET_ADDRESS] + − Satelliet stappenplan Terrein Hybride Leaflet Sneltoetsen …" at bounding box center [1071, 339] width 582 height 555
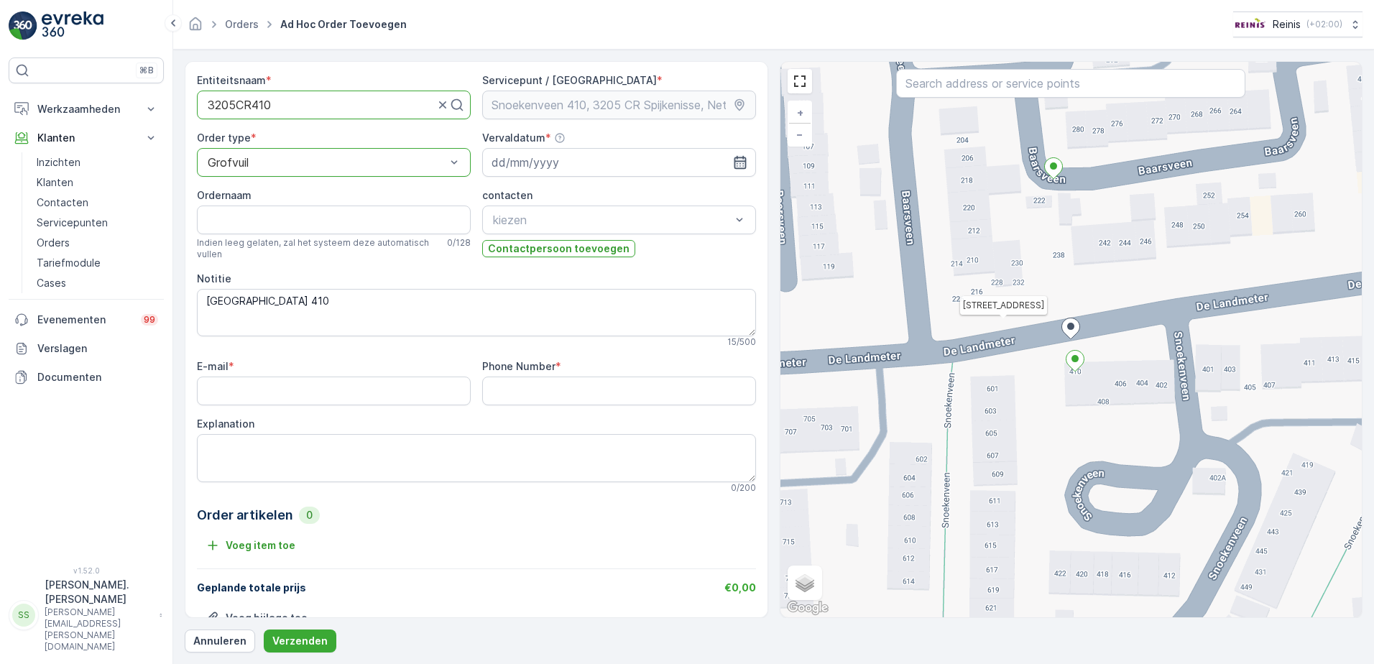
click at [739, 157] on icon "button" at bounding box center [740, 162] width 12 height 13
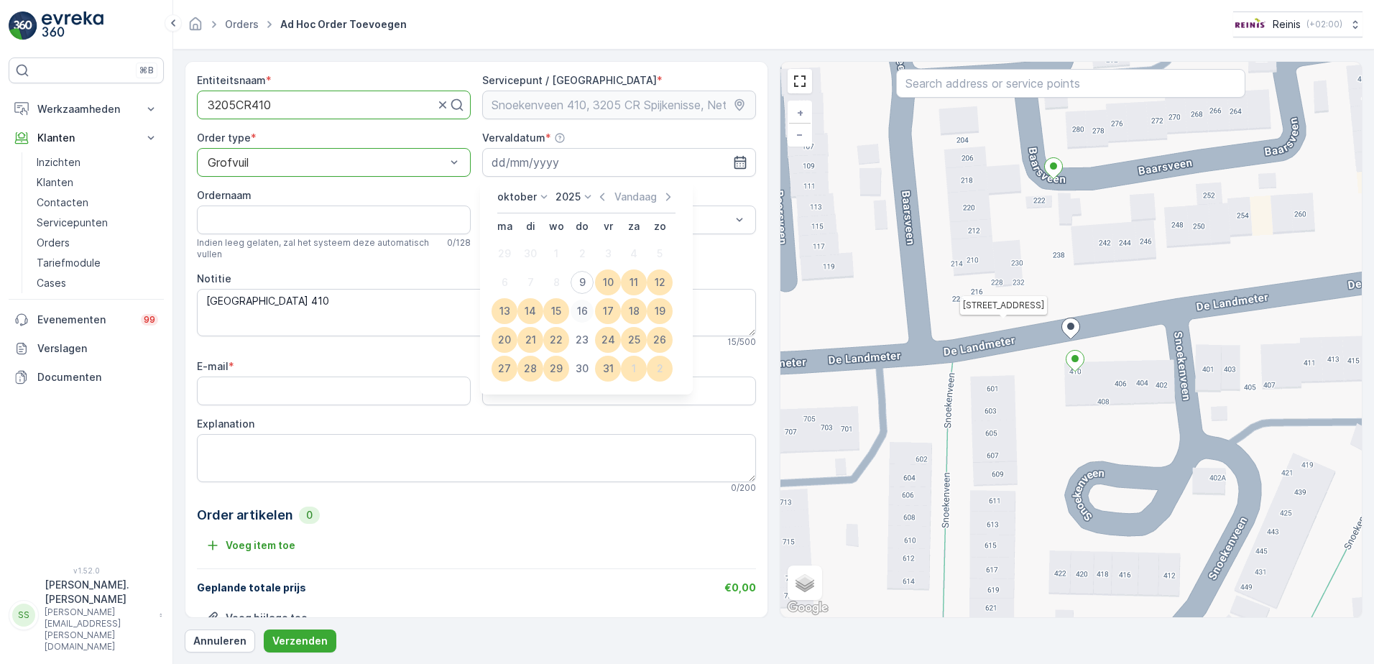
click at [575, 317] on div "16" at bounding box center [582, 311] width 23 height 23
type input "[DATE]"
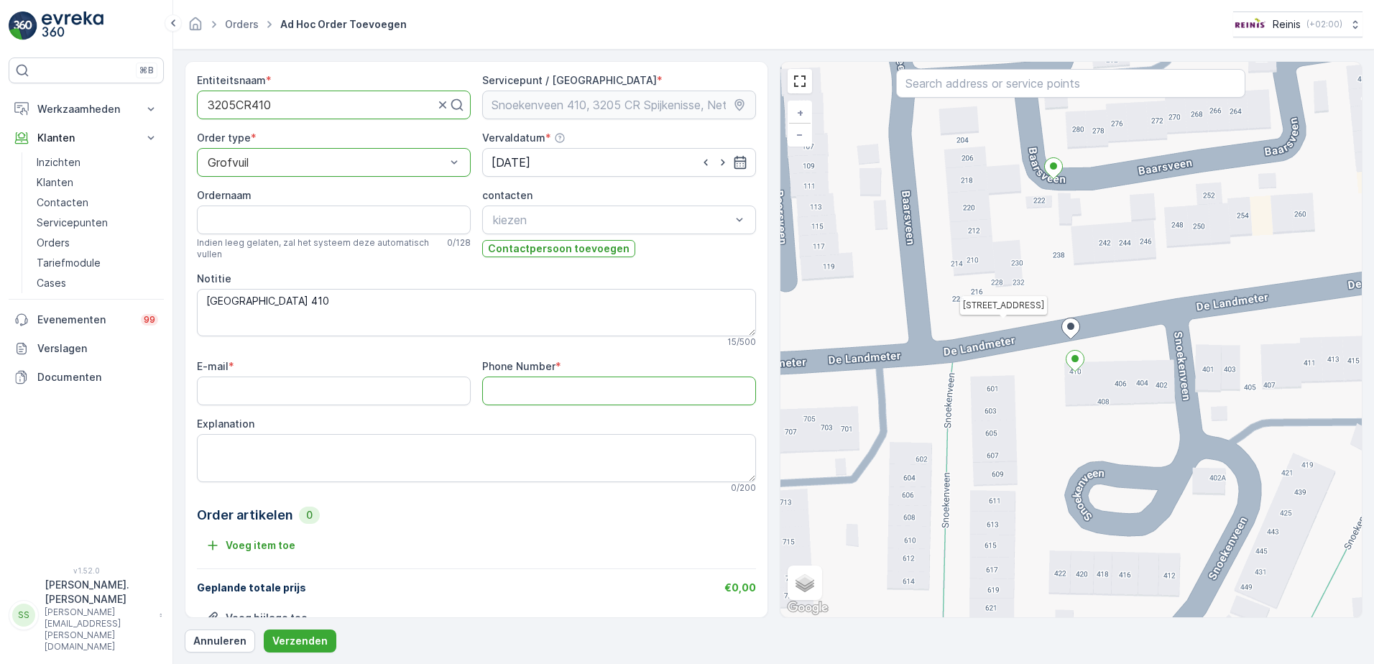
click at [510, 394] on Number "Phone Number" at bounding box center [619, 391] width 274 height 29
type Number "0616948957"
drag, startPoint x: 214, startPoint y: 443, endPoint x: 207, endPoint y: 443, distance: 7.2
click at [208, 443] on textarea "Explanation" at bounding box center [476, 457] width 559 height 47
click at [233, 461] on textarea "schommel" at bounding box center [476, 457] width 559 height 47
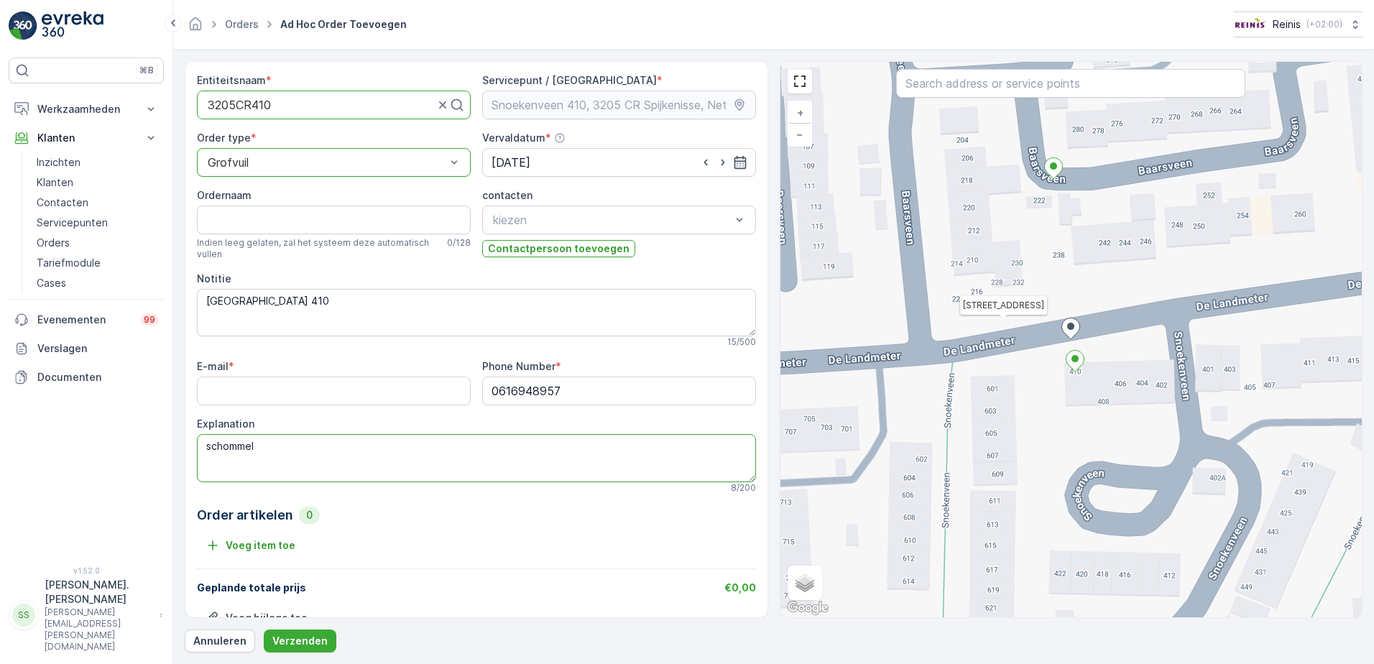
click at [269, 458] on textarea "schommel" at bounding box center [476, 457] width 559 height 47
type textarea "s"
type textarea "[PERSON_NAME] schommel en konijnenhok =1 m3"
click at [358, 385] on input "E-mail" at bounding box center [334, 391] width 274 height 29
type input "[EMAIL_ADDRESS][DOMAIN_NAME]"
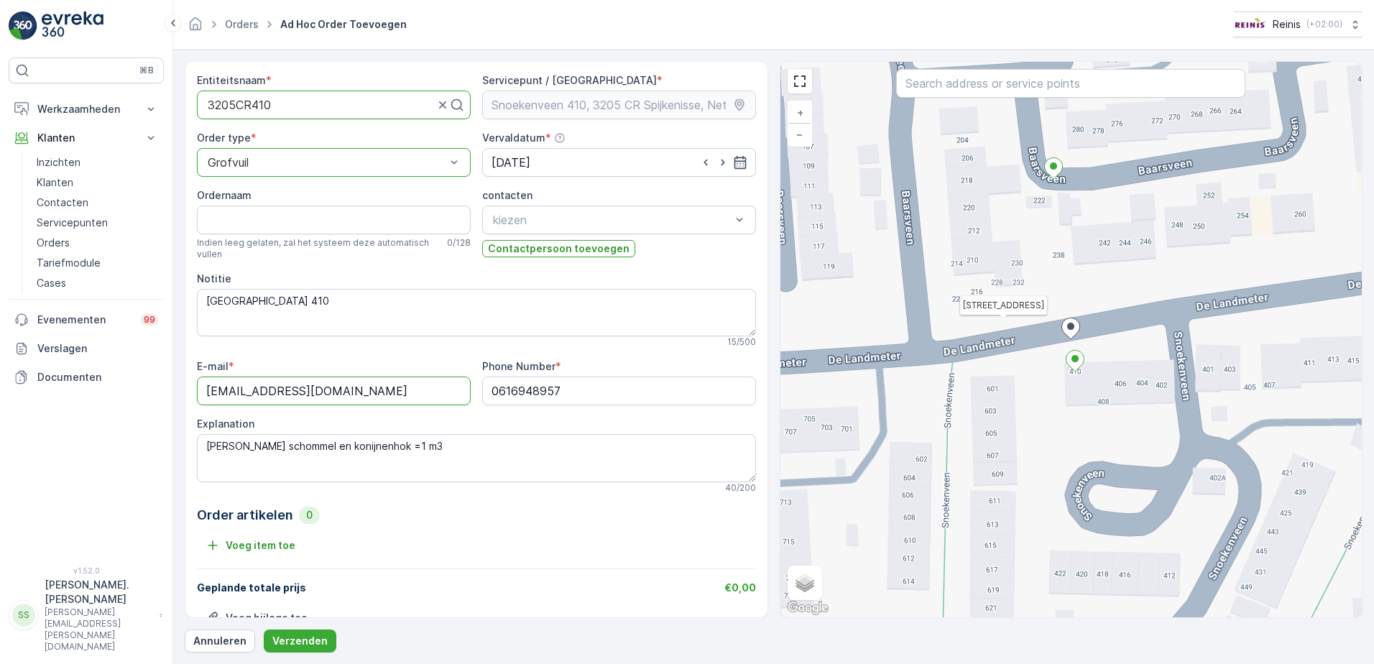
type input "S Landman"
click at [524, 252] on p "Geen resultaten gevonden" at bounding box center [619, 256] width 257 height 14
click at [305, 637] on p "Verzenden" at bounding box center [299, 641] width 55 height 14
